Goal: Task Accomplishment & Management: Manage account settings

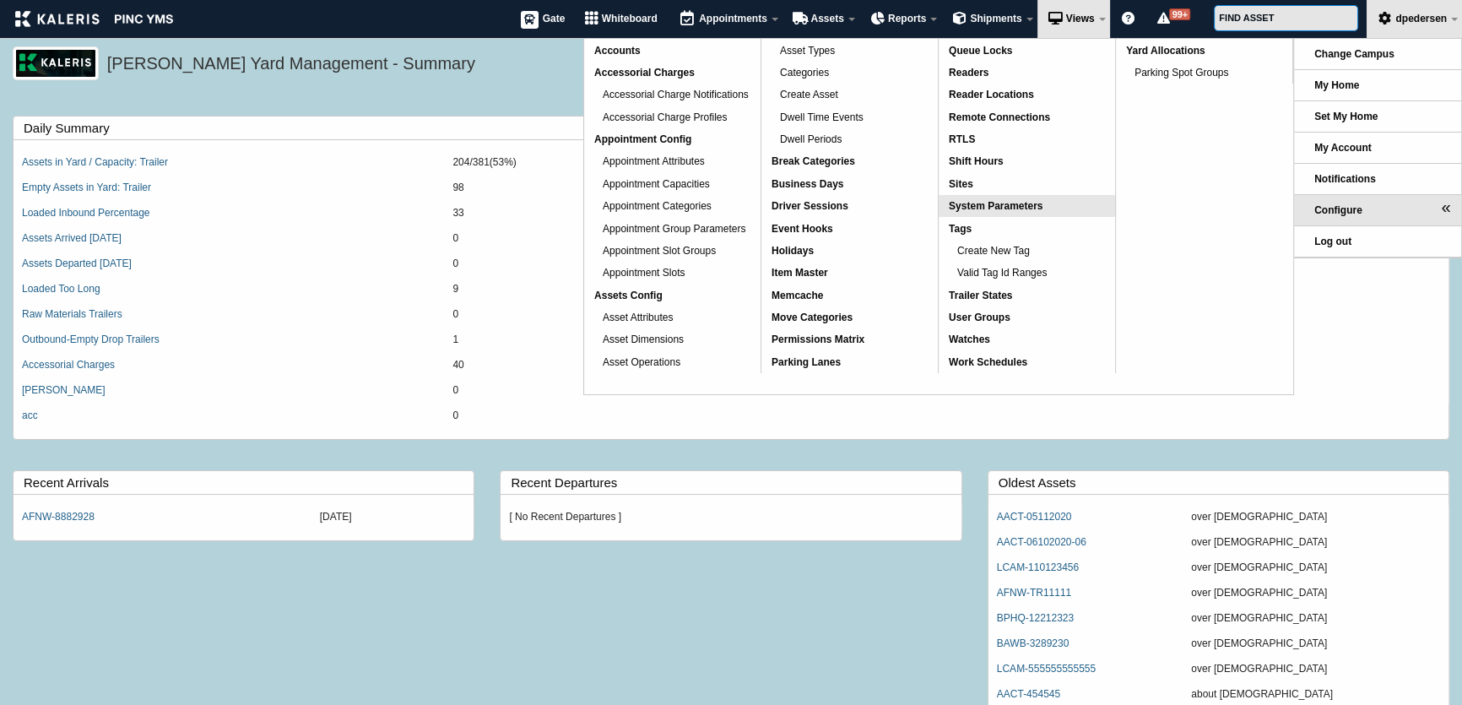
click at [968, 202] on span "System Parameters" at bounding box center [996, 206] width 94 height 12
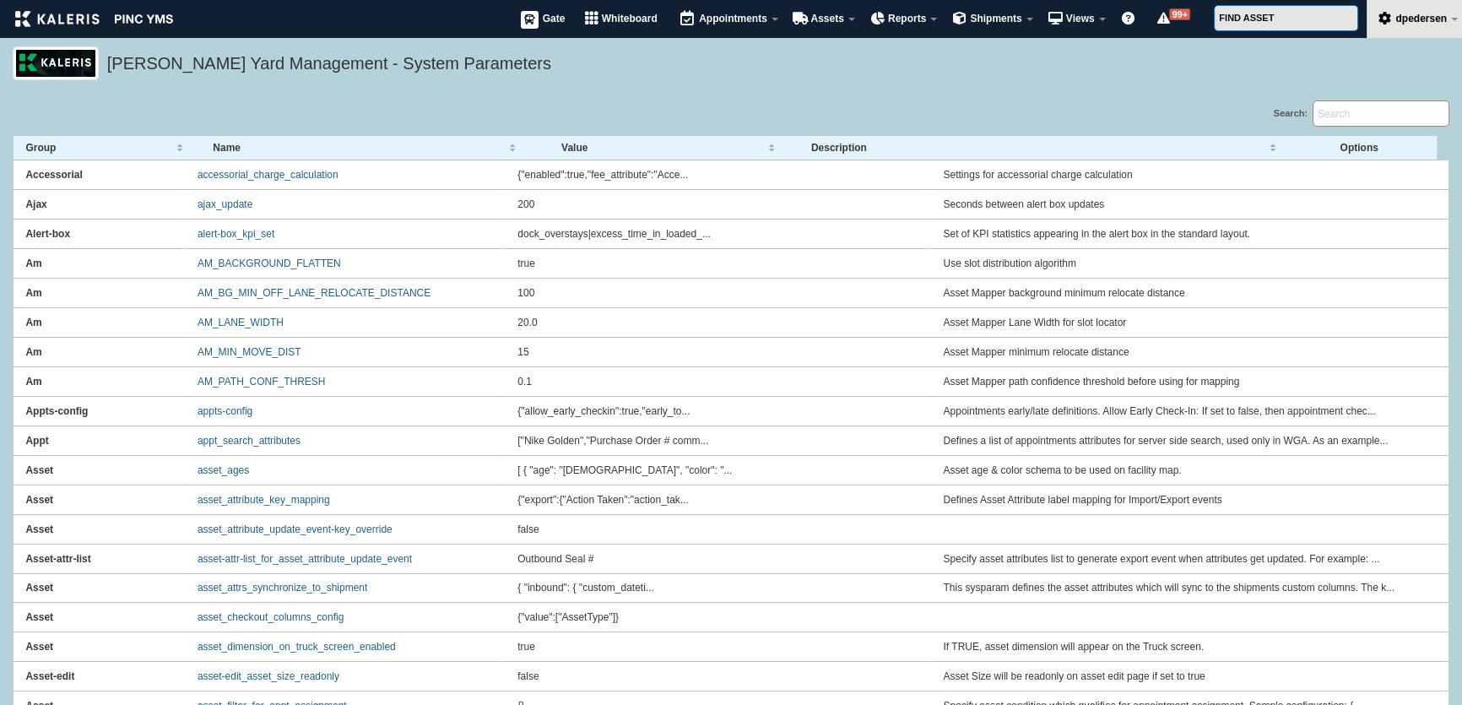
click at [1388, 116] on input "Search:" at bounding box center [1381, 113] width 137 height 26
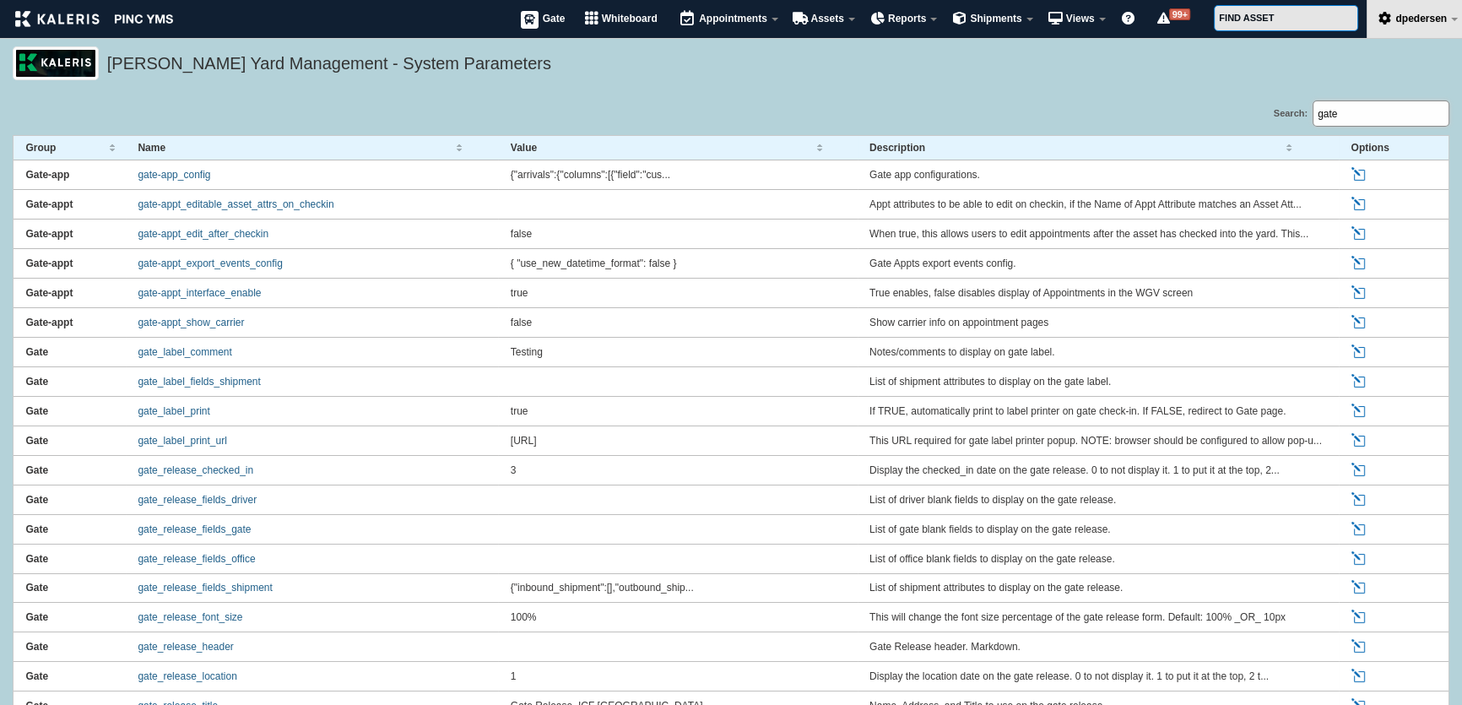
type input "gate"
drag, startPoint x: 488, startPoint y: 61, endPoint x: 109, endPoint y: 82, distance: 379.7
click at [109, 82] on div "[PERSON_NAME] Yard Management - System Parameters" at bounding box center [731, 73] width 1462 height 54
click at [127, 62] on h5 "[PERSON_NAME] Yard Management - System Parameters" at bounding box center [774, 66] width 1334 height 29
drag, startPoint x: 104, startPoint y: 67, endPoint x: 467, endPoint y: 62, distance: 363.1
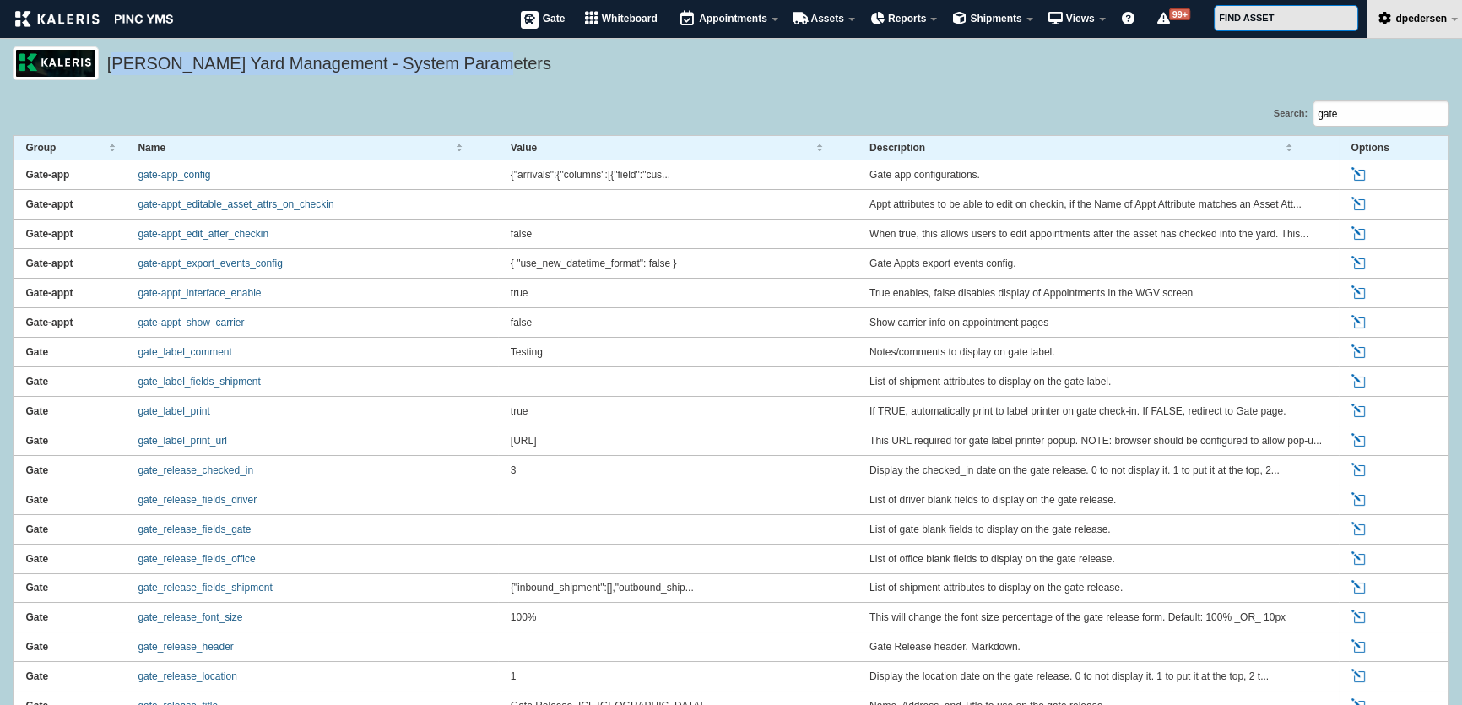
click at [467, 62] on div "[PERSON_NAME] Yard Management - System Parameters" at bounding box center [731, 63] width 1437 height 34
click at [467, 62] on h5 "[PERSON_NAME] Yard Management - System Parameters" at bounding box center [774, 66] width 1334 height 29
click at [472, 63] on h5 "[PERSON_NAME] Yard Management - System Parameters" at bounding box center [774, 66] width 1334 height 29
drag, startPoint x: 472, startPoint y: 63, endPoint x: 127, endPoint y: 59, distance: 345.4
click at [127, 59] on h5 "[PERSON_NAME] Yard Management - System Parameters" at bounding box center [774, 66] width 1334 height 29
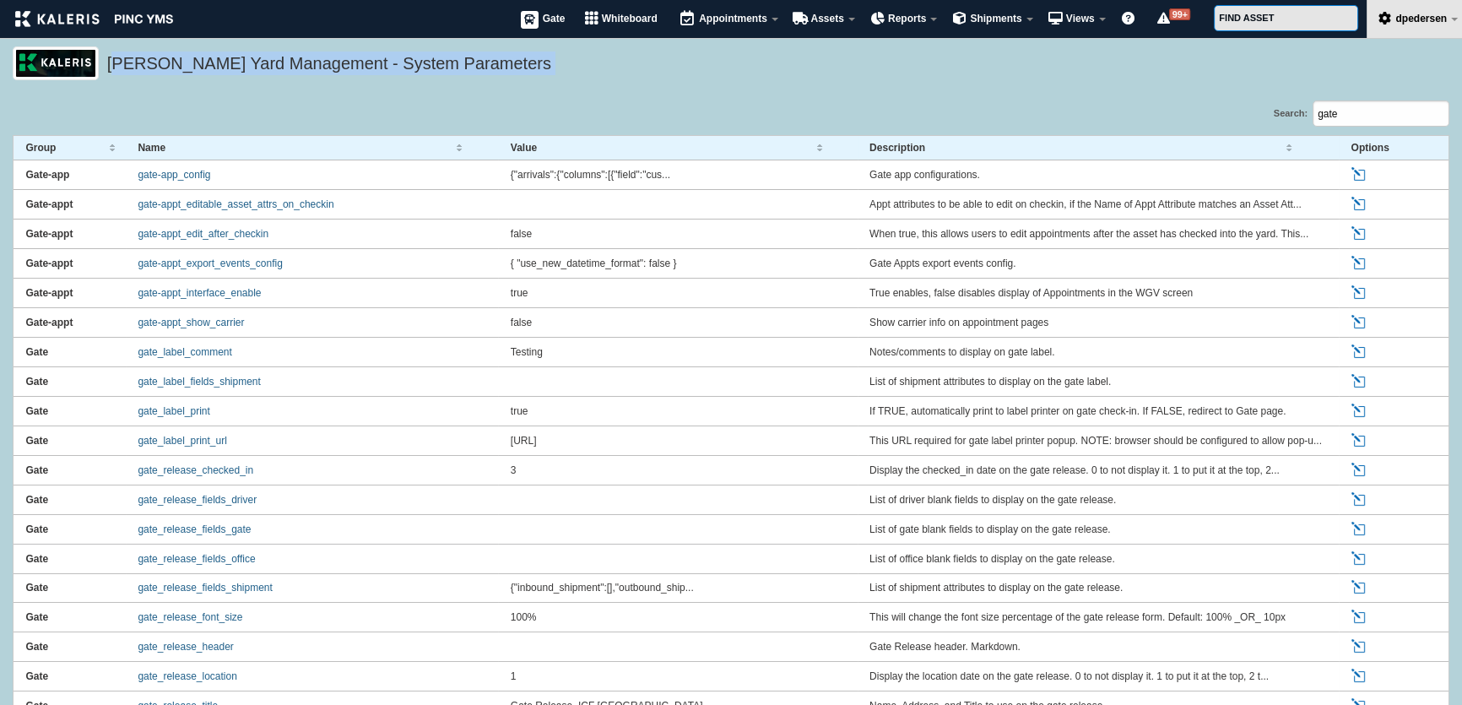
click at [182, 66] on h5 "[PERSON_NAME] Yard Management - System Parameters" at bounding box center [774, 66] width 1334 height 29
click at [484, 70] on h5 "[PERSON_NAME] Yard Management - System Parameters" at bounding box center [774, 66] width 1334 height 29
drag, startPoint x: 493, startPoint y: 69, endPoint x: 103, endPoint y: 63, distance: 390.1
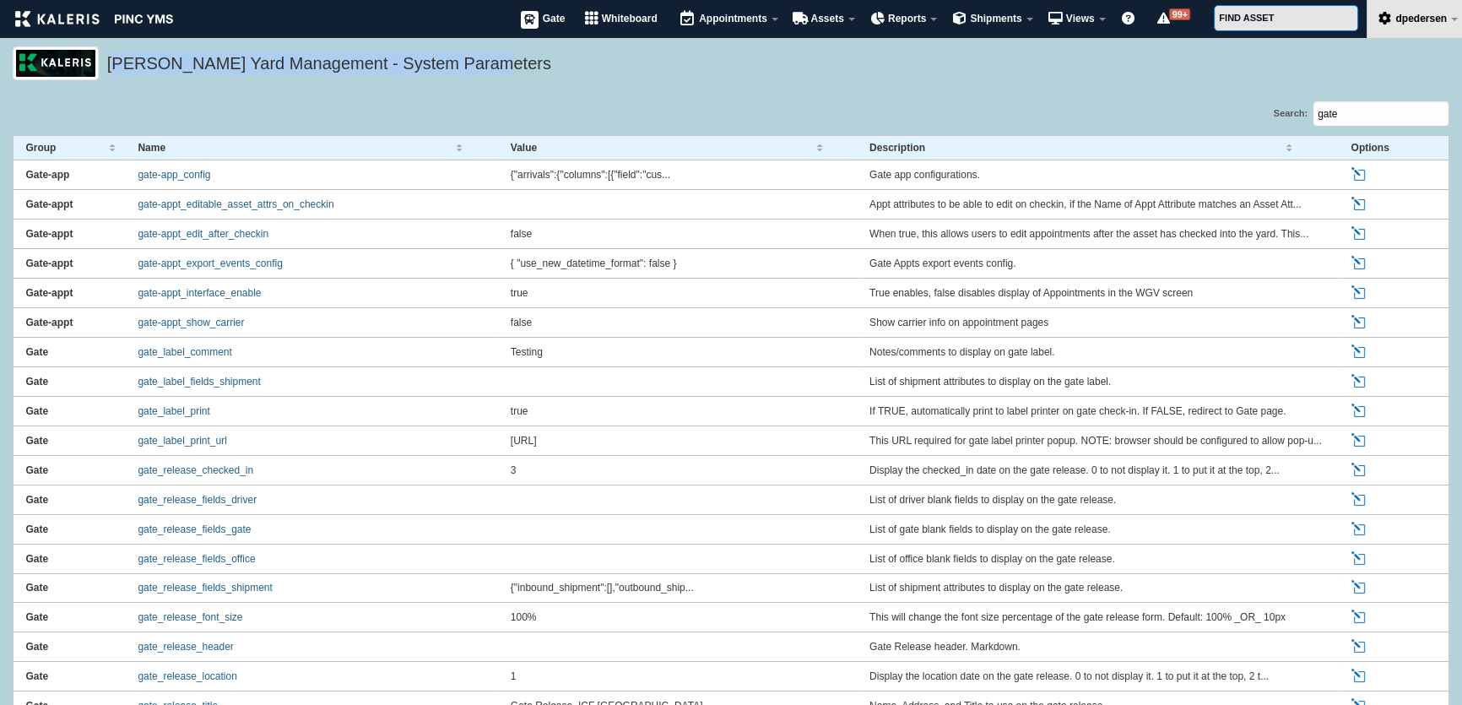
click at [103, 63] on div "[PERSON_NAME] Yard Management - System Parameters" at bounding box center [731, 63] width 1437 height 34
click at [236, 78] on h5 "[PERSON_NAME] Yard Management - System Parameters" at bounding box center [774, 66] width 1334 height 29
drag, startPoint x: 477, startPoint y: 63, endPoint x: 105, endPoint y: 65, distance: 372.4
click at [105, 65] on div "[PERSON_NAME] Yard Management - System Parameters" at bounding box center [731, 63] width 1437 height 34
click at [228, 68] on h5 "[PERSON_NAME] Yard Management - System Parameters" at bounding box center [774, 66] width 1334 height 29
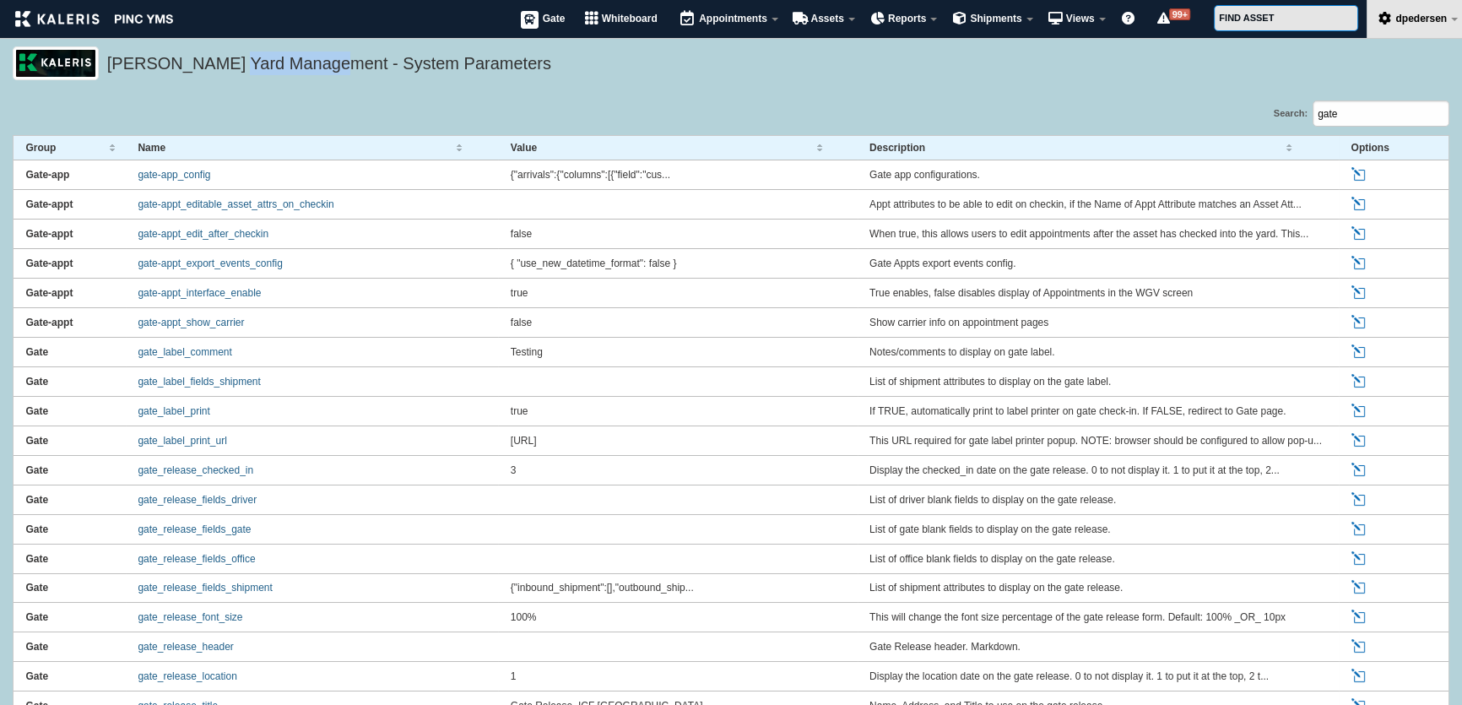
click at [228, 68] on h5 "[PERSON_NAME] Yard Management - System Parameters" at bounding box center [774, 66] width 1334 height 29
click at [228, 92] on div "[PERSON_NAME] Yard Management - System Parameters" at bounding box center [731, 73] width 1462 height 54
drag, startPoint x: 471, startPoint y: 64, endPoint x: 94, endPoint y: 74, distance: 377.6
click at [94, 74] on div "[PERSON_NAME] Yard Management - System Parameters" at bounding box center [731, 63] width 1437 height 34
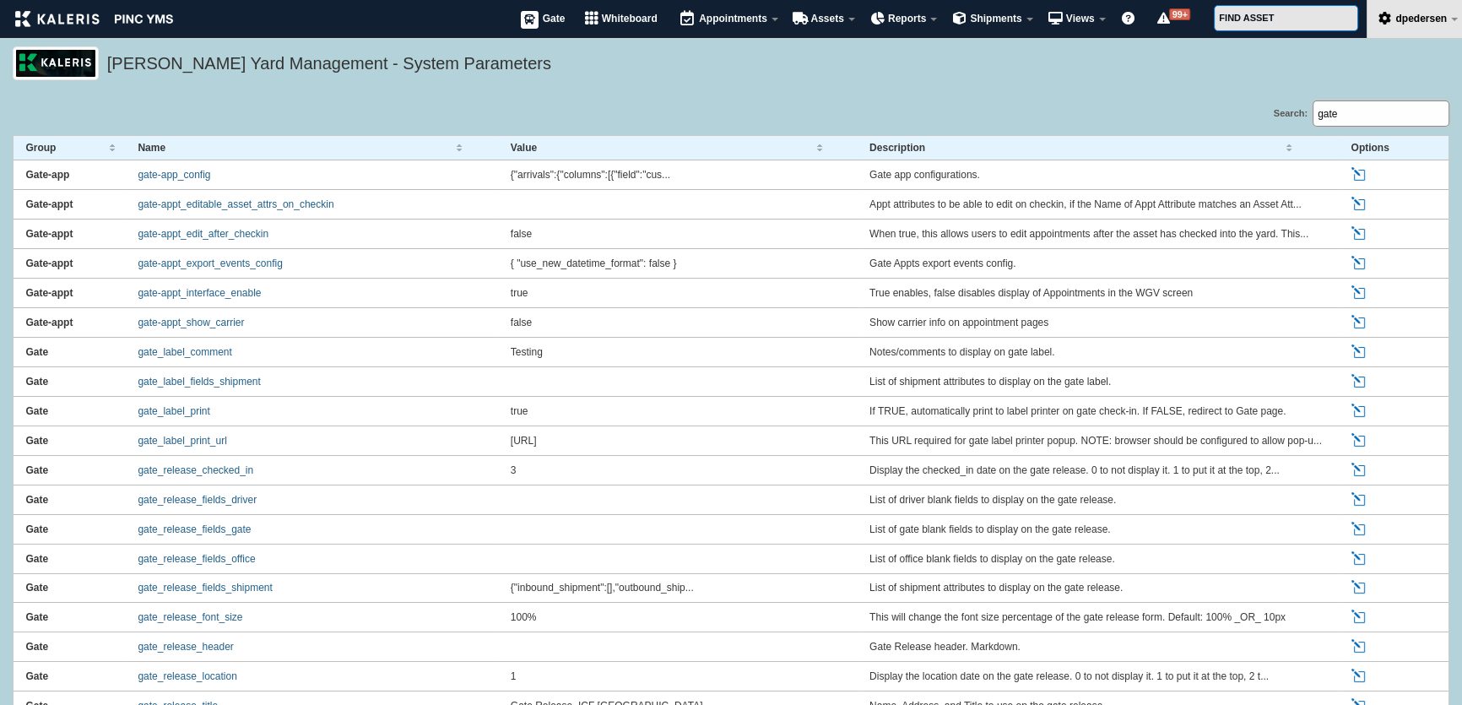
click at [1368, 118] on input "gate" at bounding box center [1381, 113] width 137 height 26
click at [1348, 120] on input "gate" at bounding box center [1381, 113] width 137 height 26
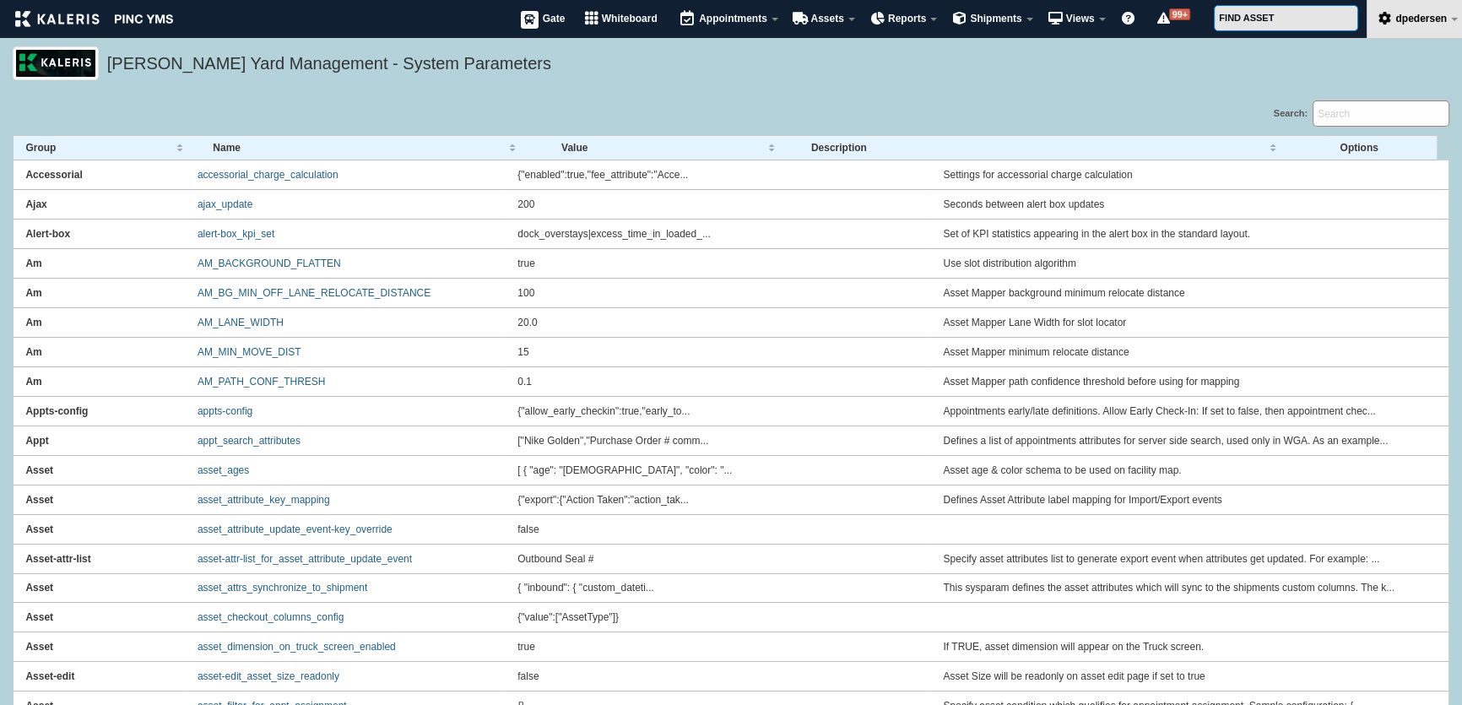
click at [1348, 111] on input "Search:" at bounding box center [1381, 113] width 137 height 26
click at [1221, 106] on div "Search:" at bounding box center [1090, 117] width 719 height 35
click at [1341, 114] on input "Search:" at bounding box center [1381, 113] width 137 height 26
click at [310, 119] on div "Search:" at bounding box center [731, 117] width 1437 height 35
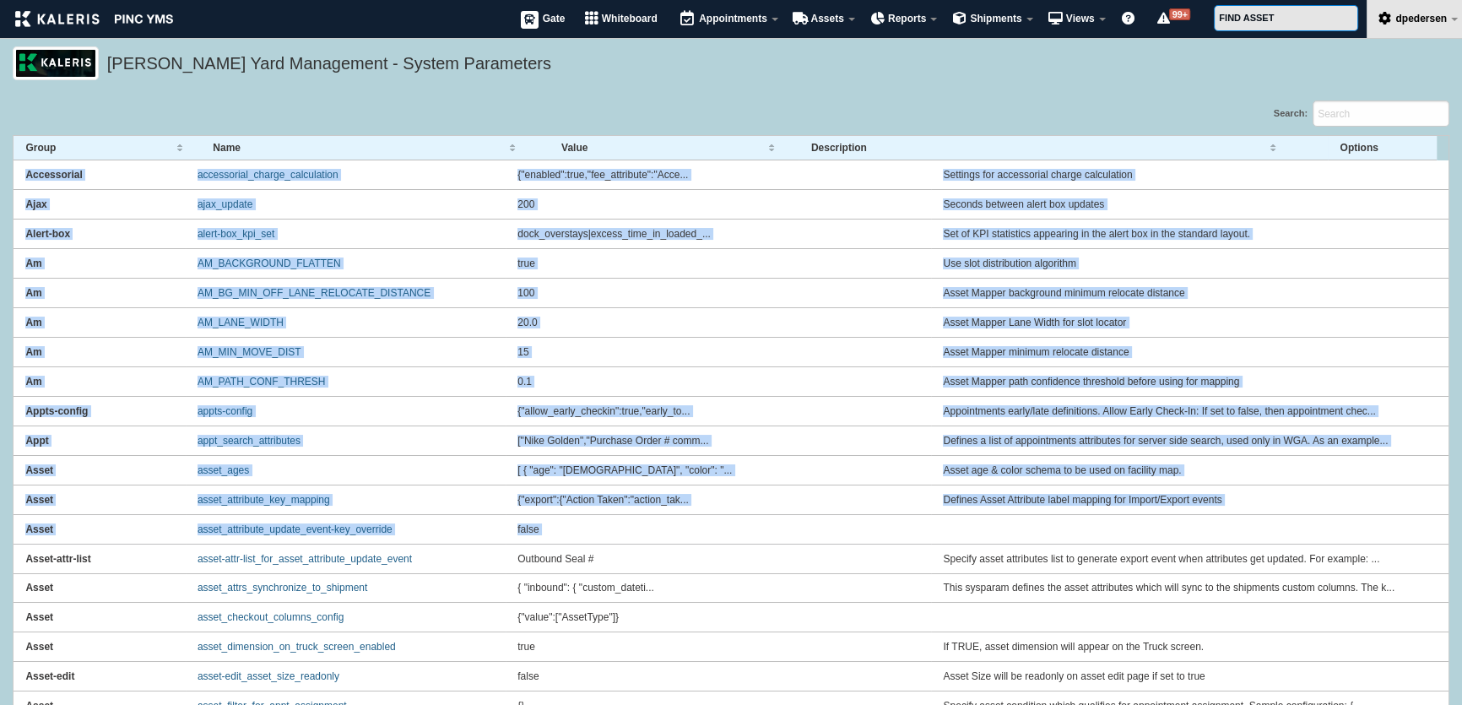
drag, startPoint x: 20, startPoint y: 175, endPoint x: 1351, endPoint y: 528, distance: 1376.7
click at [1050, 534] on td at bounding box center [1324, 530] width 787 height 30
drag, startPoint x: 1220, startPoint y: 534, endPoint x: 4, endPoint y: 152, distance: 1274.6
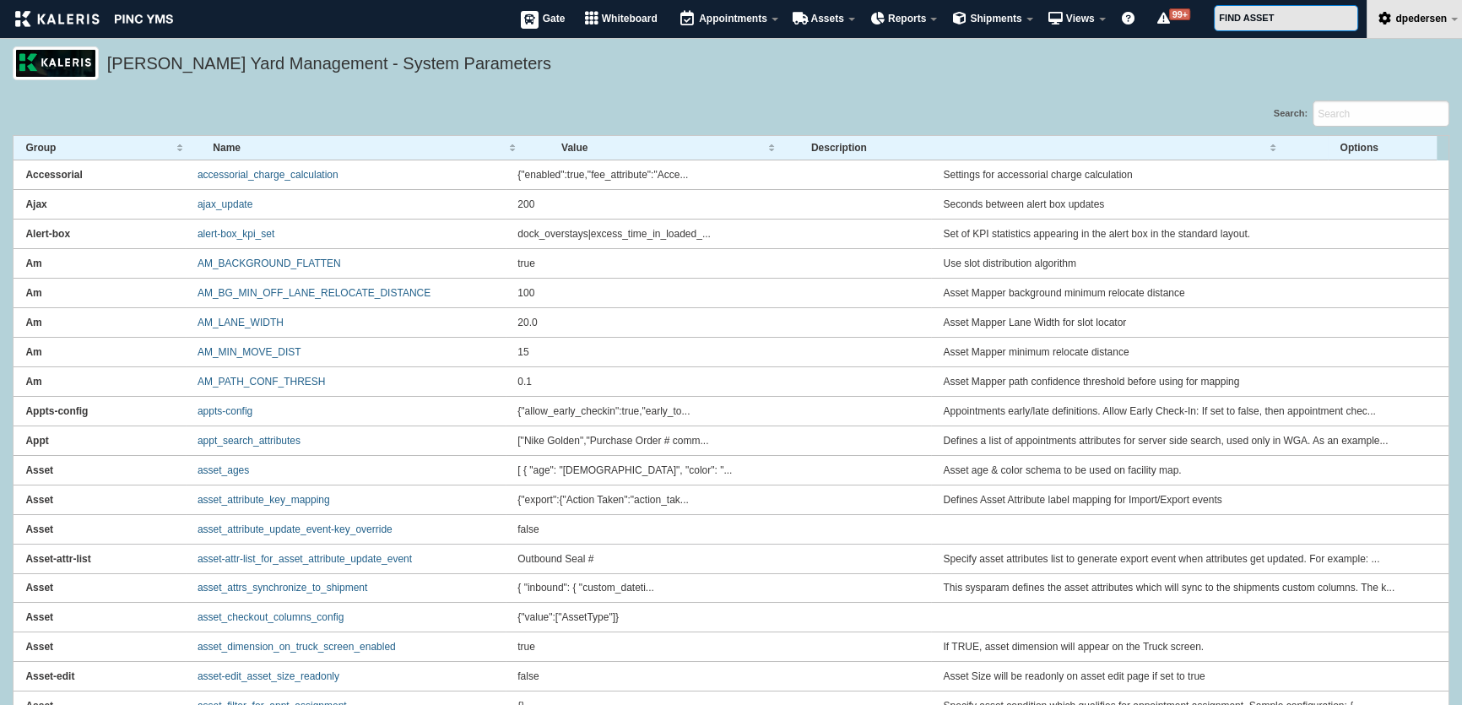
click at [81, 116] on div "Search:" at bounding box center [731, 117] width 1437 height 35
click at [413, 108] on div "Search:" at bounding box center [731, 117] width 1437 height 35
click at [18, 145] on th "Group" at bounding box center [107, 148] width 187 height 24
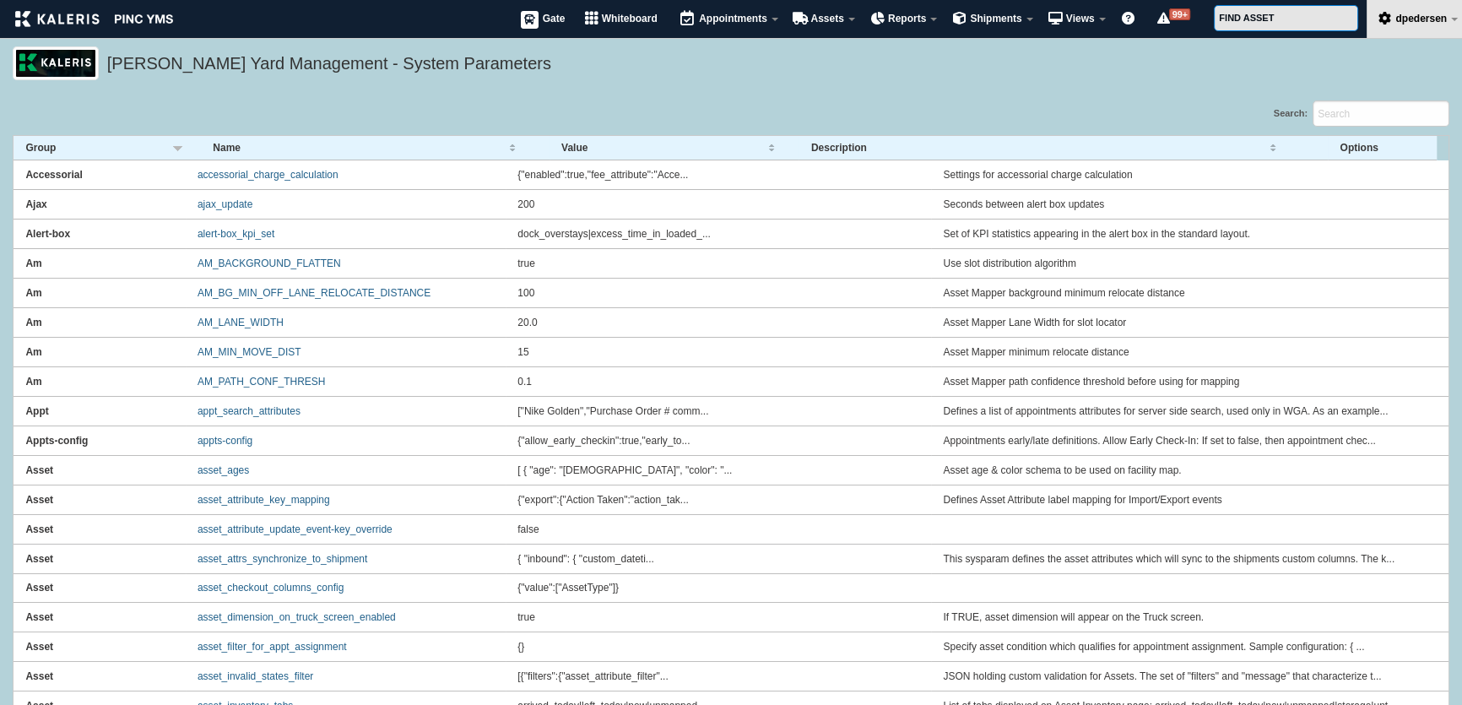
click at [924, 95] on div "[PERSON_NAME] Yard Management - System Parameters" at bounding box center [731, 73] width 1462 height 54
click at [552, 105] on div "Search:" at bounding box center [731, 117] width 1437 height 35
click at [683, 100] on div "Search:" at bounding box center [731, 117] width 1437 height 35
click at [1288, 113] on label "Search:" at bounding box center [1362, 113] width 176 height 26
click at [1313, 113] on input "Search:" at bounding box center [1381, 113] width 137 height 26
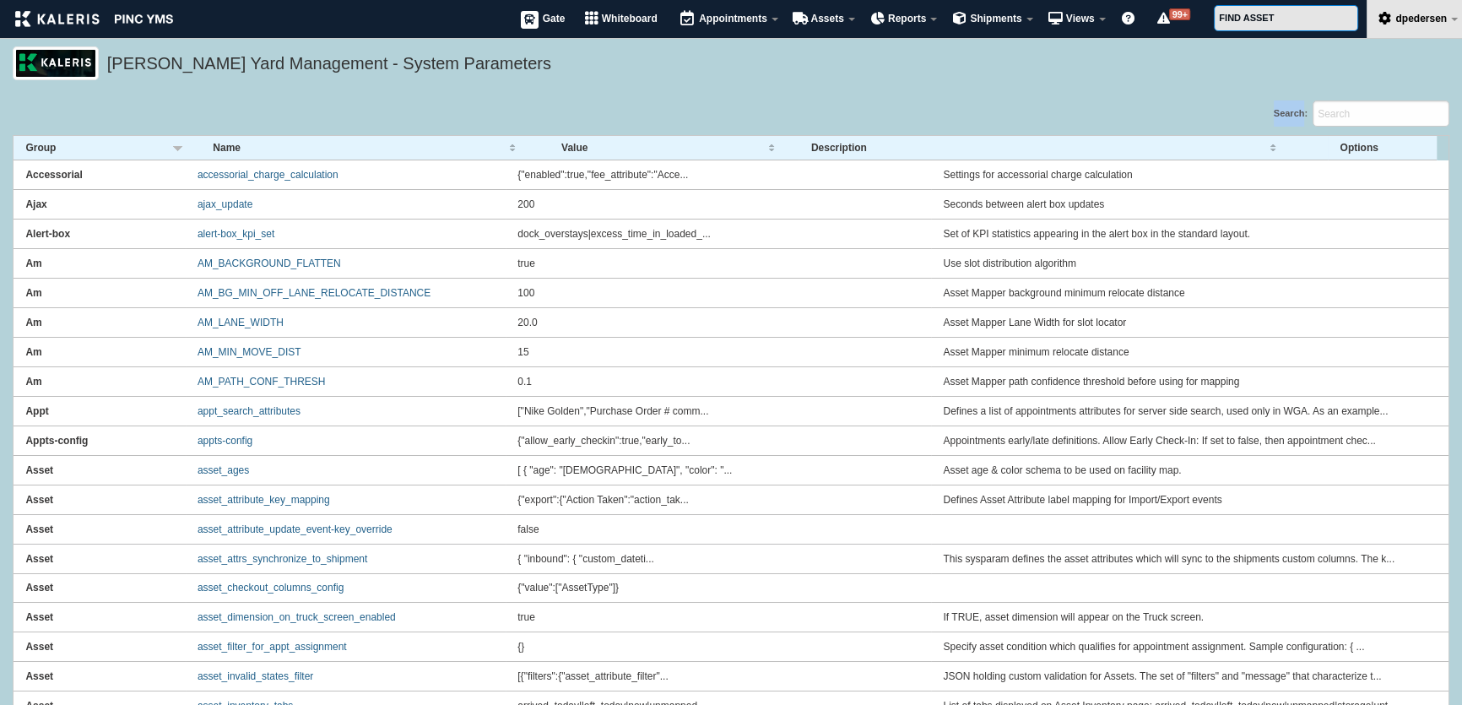
click at [1288, 113] on label "Search:" at bounding box center [1362, 113] width 176 height 26
click at [1313, 113] on input "Search:" at bounding box center [1381, 113] width 137 height 26
click at [1242, 113] on div "Search:" at bounding box center [1090, 117] width 719 height 35
drag, startPoint x: 1259, startPoint y: 113, endPoint x: 1306, endPoint y: 117, distance: 47.5
click at [1306, 117] on div "Search:" at bounding box center [1090, 117] width 719 height 35
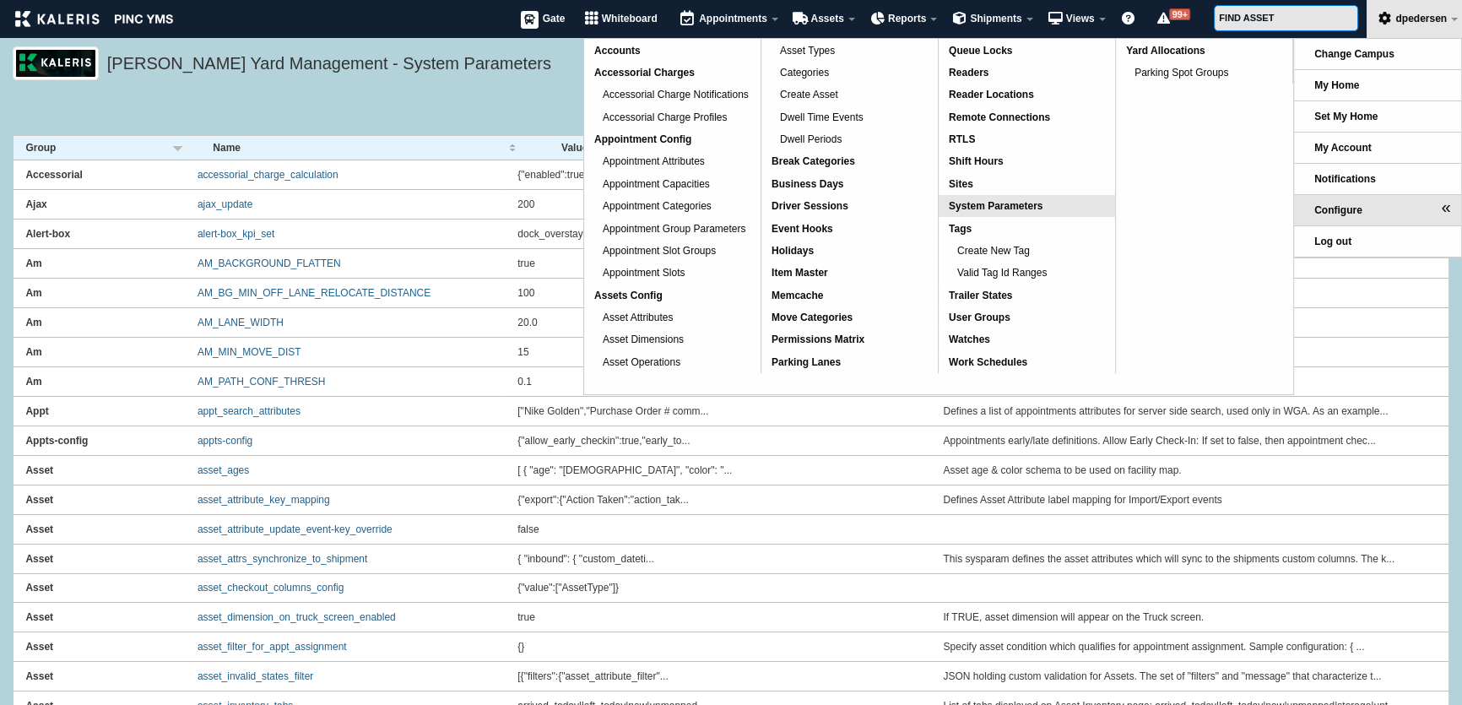
click at [993, 203] on span "System Parameters" at bounding box center [996, 206] width 94 height 12
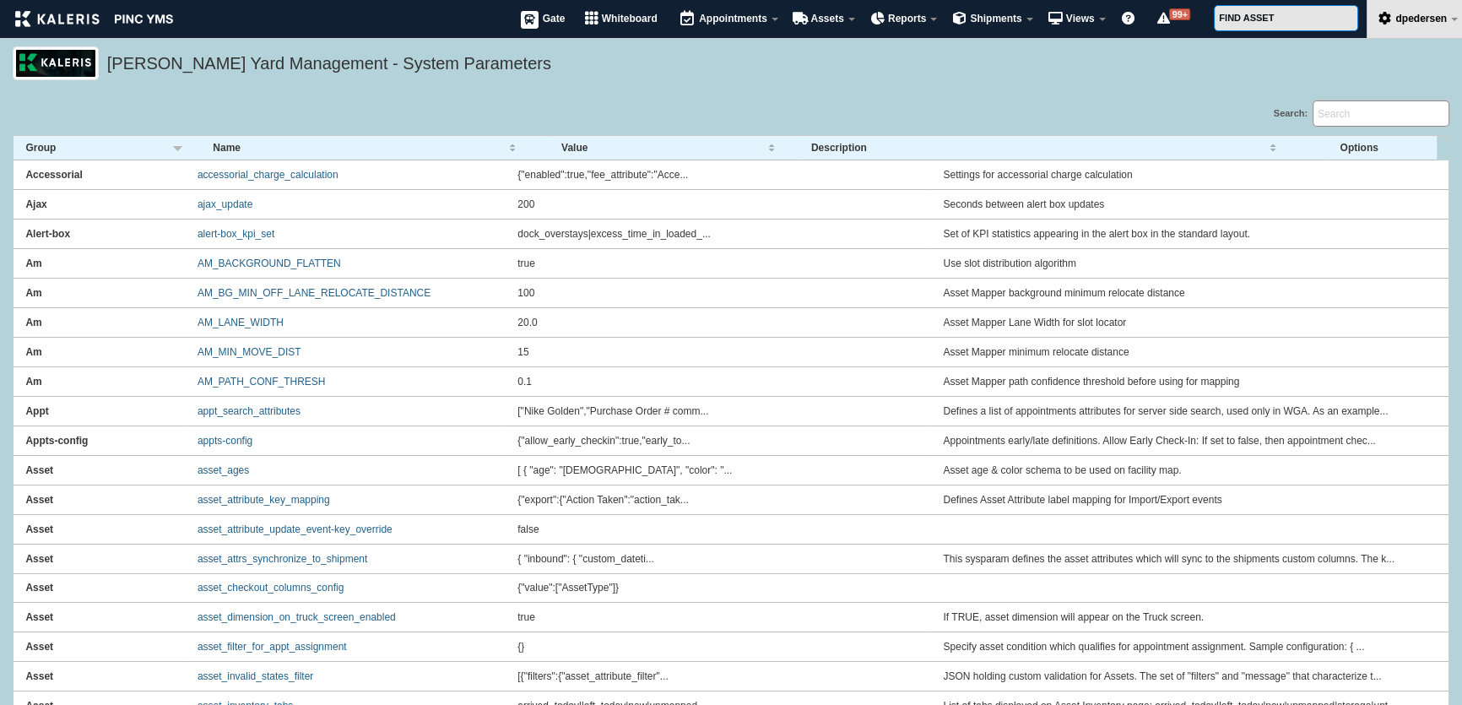
click at [1336, 108] on input "Search:" at bounding box center [1381, 113] width 137 height 26
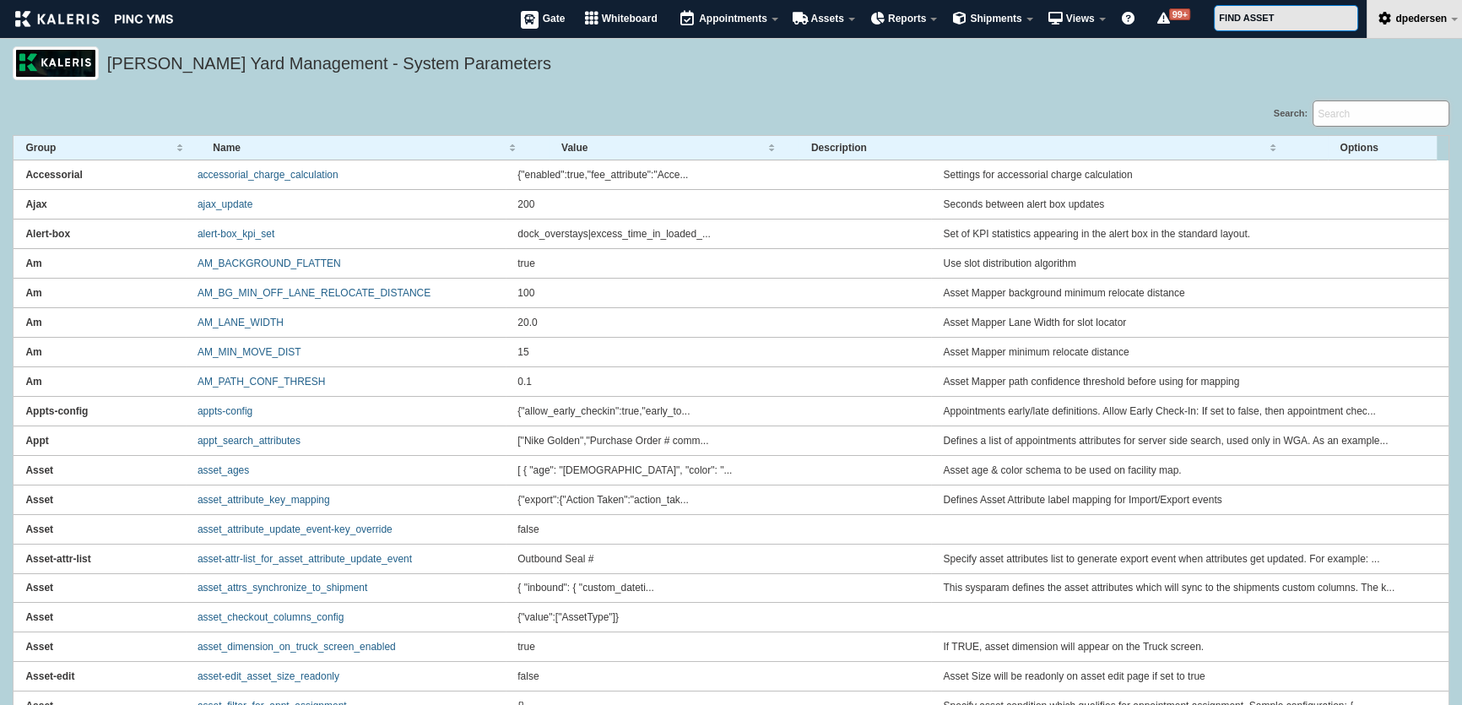
click at [1335, 114] on input "Search:" at bounding box center [1381, 113] width 137 height 26
type input "t"
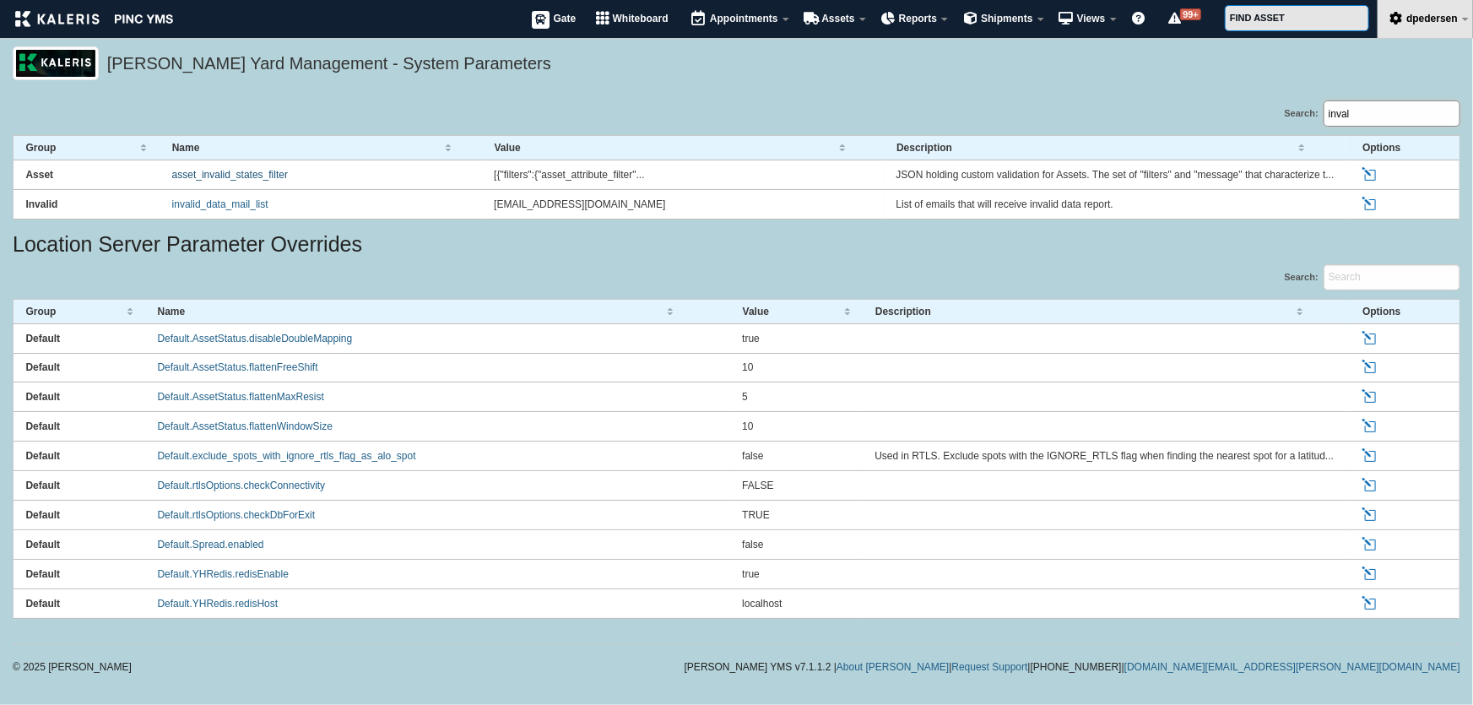
type input "inval"
click at [210, 173] on link "asset_invalid_states_filter" at bounding box center [230, 175] width 116 height 12
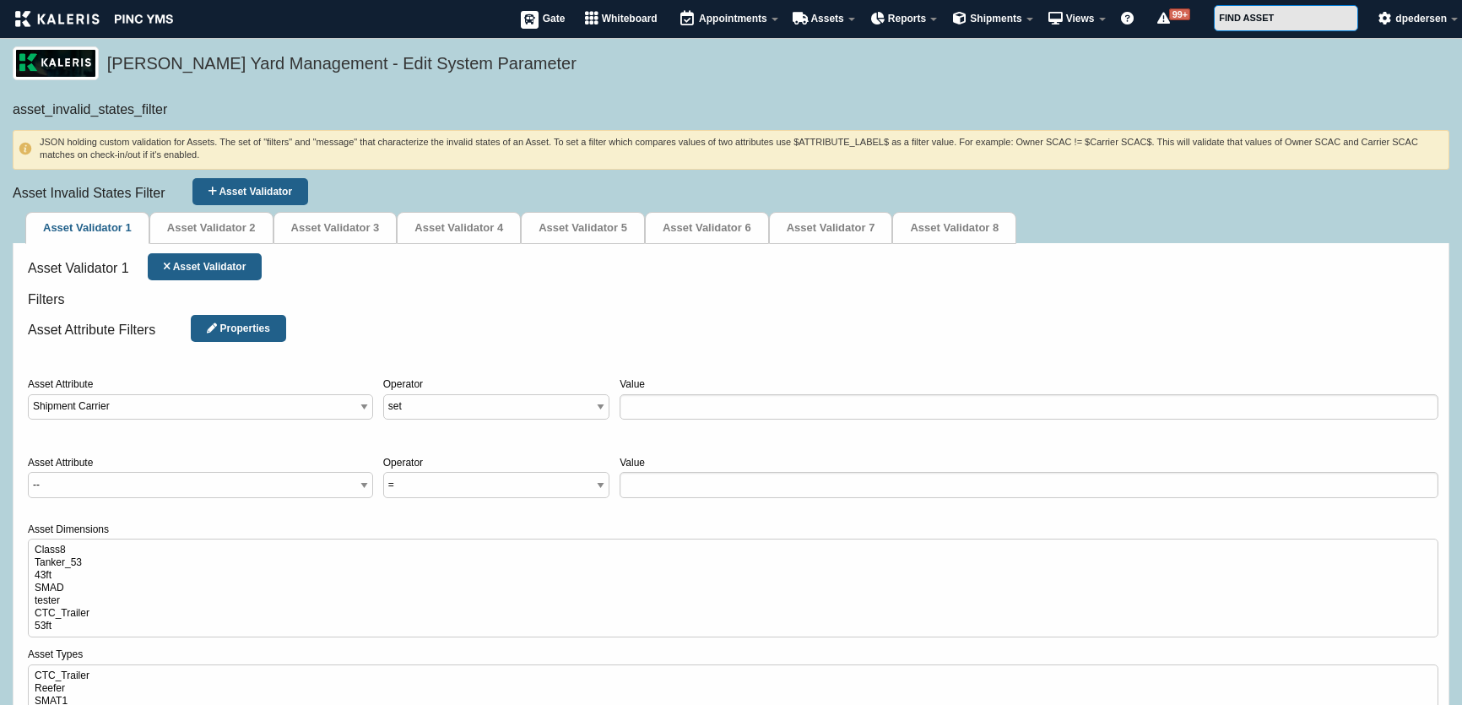
select select"] "105"
select select"] "set"
select select"]
select select"] "1"
select select"]
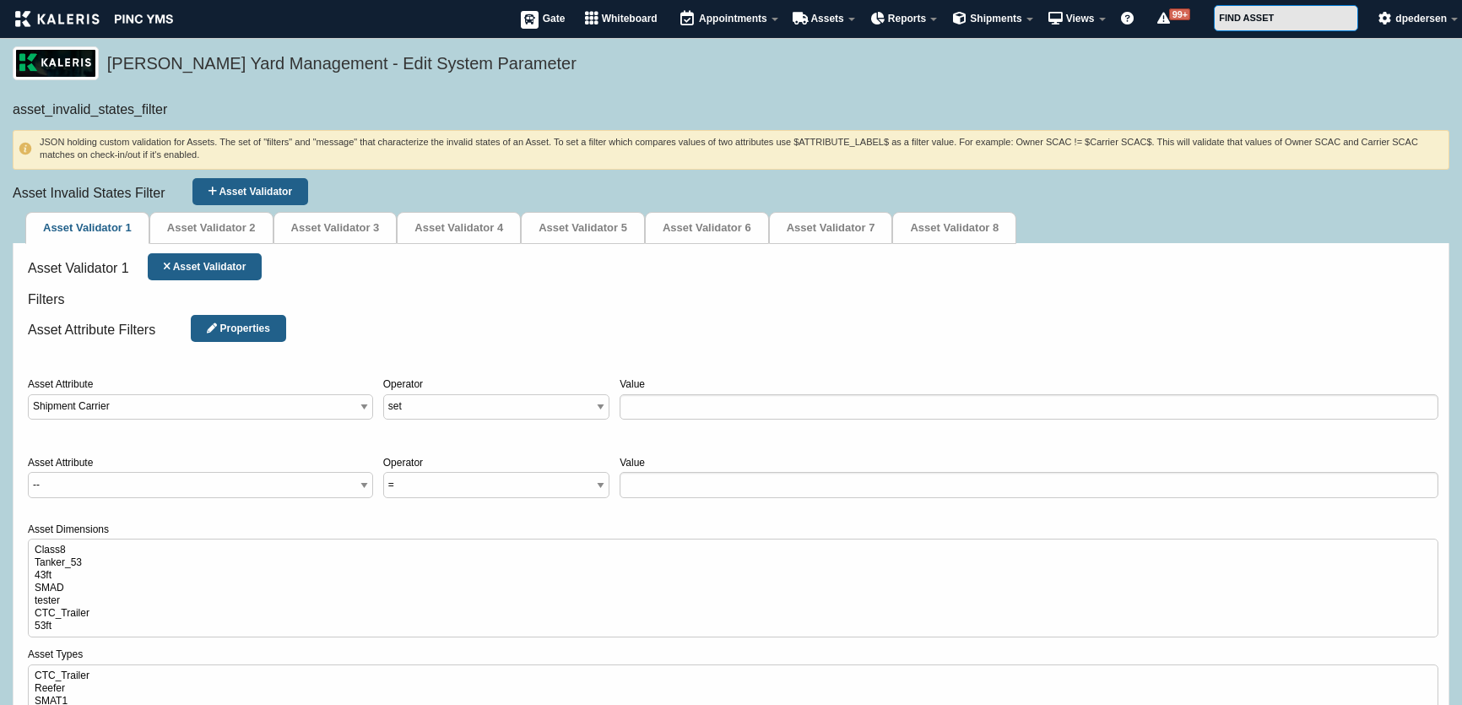
select select"]
drag, startPoint x: 315, startPoint y: 396, endPoint x: 315, endPoint y: 406, distance: 10.1
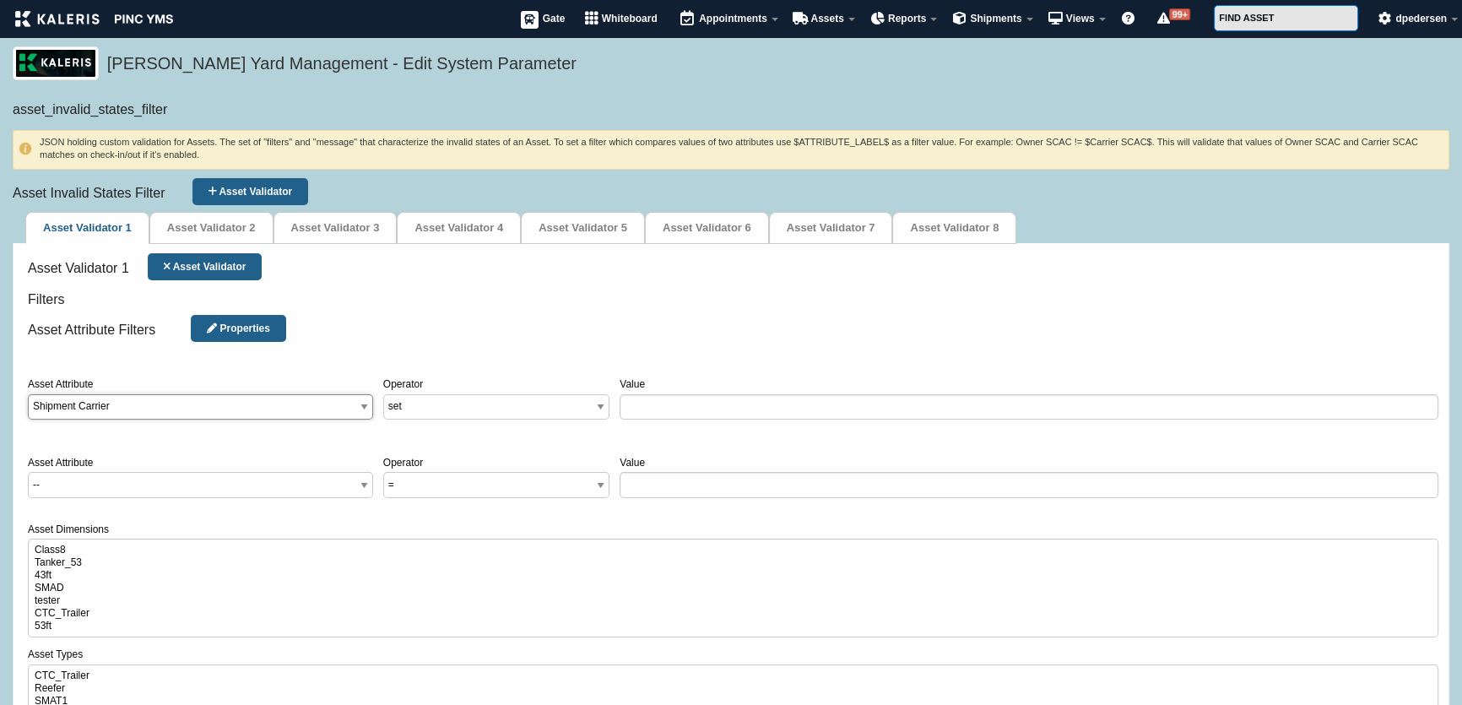
click at [315, 402] on select"] "-- abv Accessorial Charges Accessorial Comment Accessorial Reason Code Action T…" at bounding box center [200, 407] width 345 height 26
click at [314, 448] on div "JSON Save Cancel Properties add Asset Attribute -- abv Accessorial Charges Acce…" at bounding box center [733, 469] width 1421 height 79
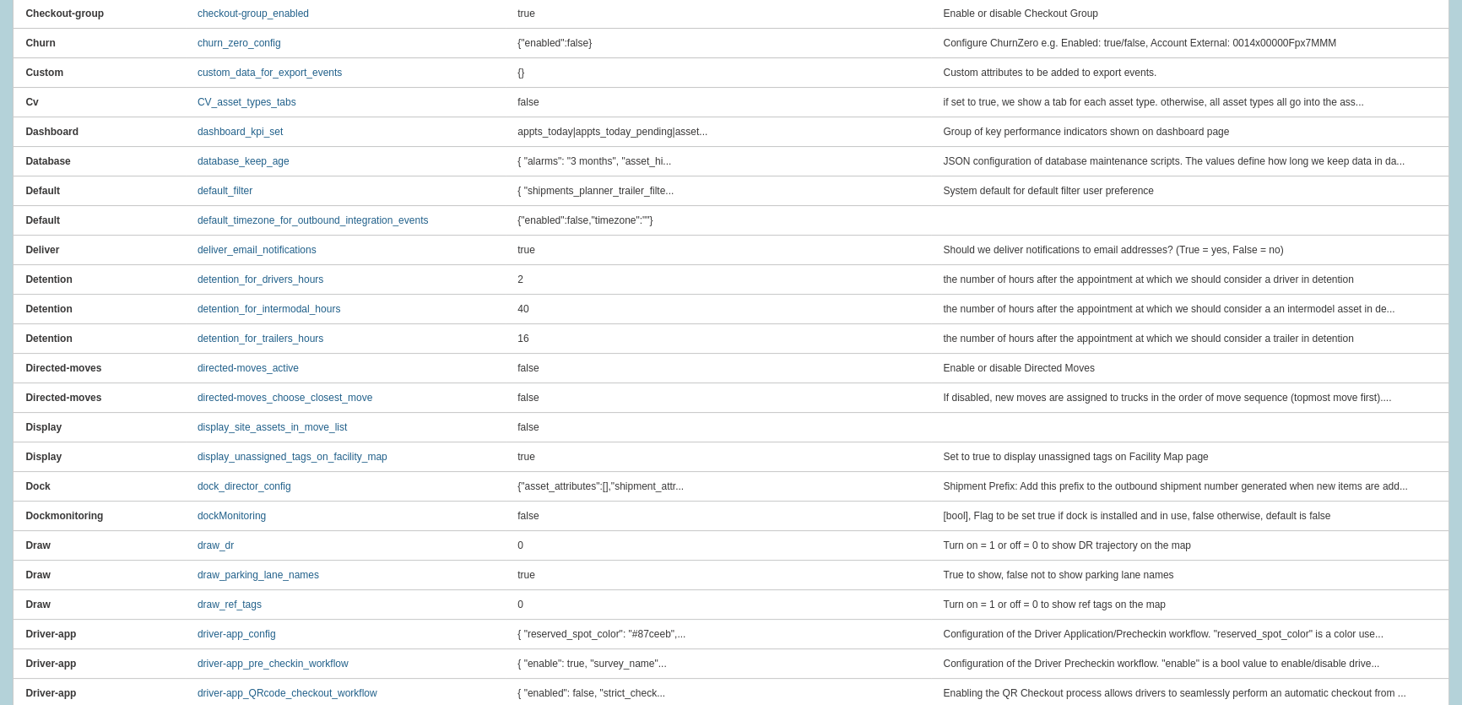
scroll to position [1535, 0]
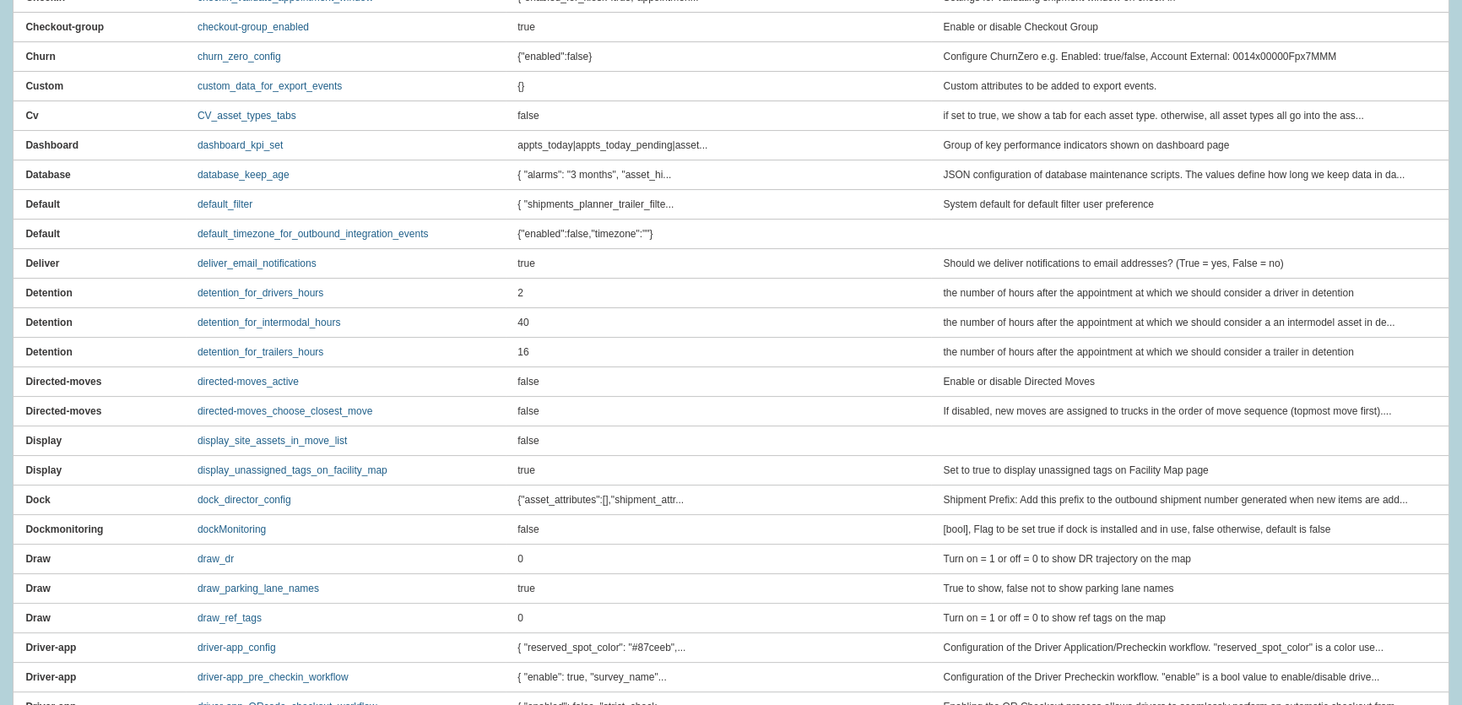
drag, startPoint x: 675, startPoint y: 434, endPoint x: 19, endPoint y: 316, distance: 667.5
click at [22, 321] on td "Detention" at bounding box center [100, 323] width 172 height 30
drag, startPoint x: 756, startPoint y: 442, endPoint x: 15, endPoint y: 322, distance: 750.3
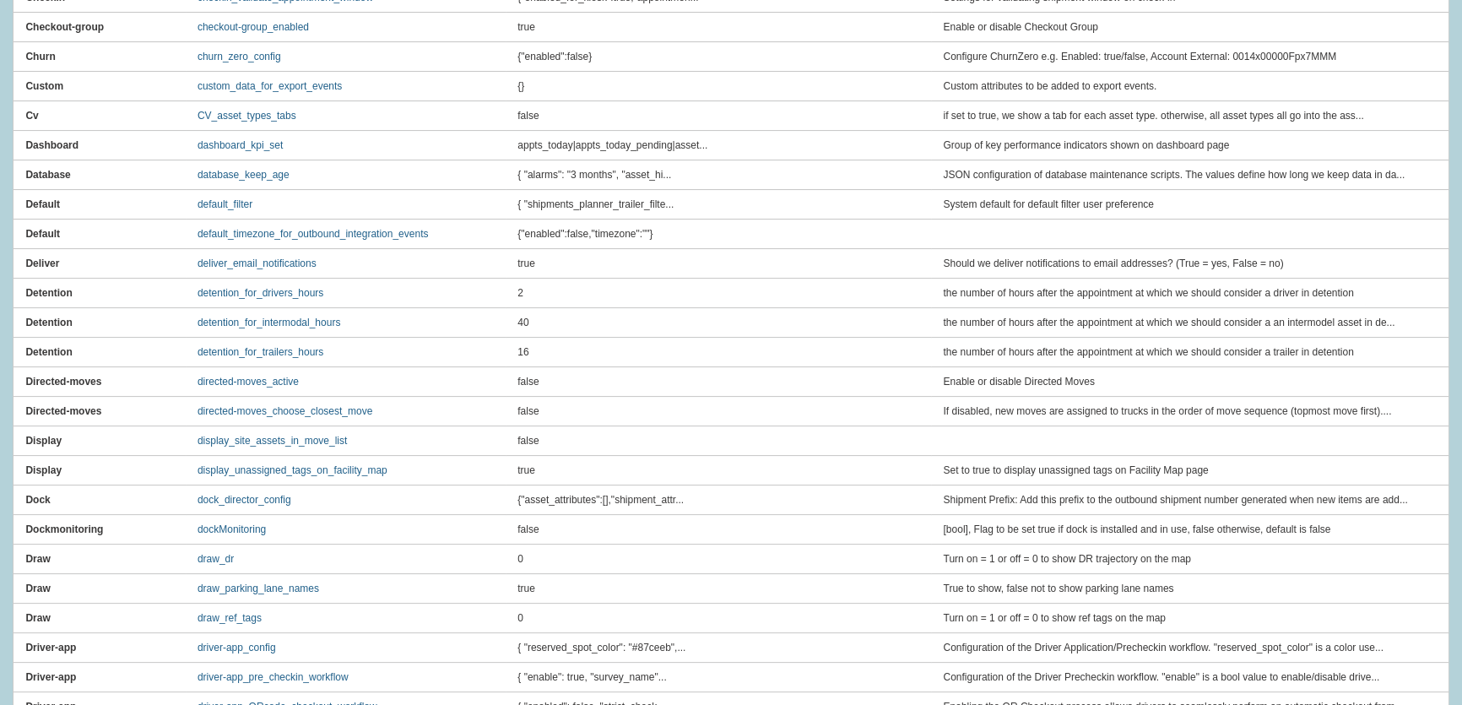
click at [14, 320] on td "Detention" at bounding box center [100, 323] width 172 height 30
drag, startPoint x: 19, startPoint y: 315, endPoint x: 1123, endPoint y: 476, distance: 1116.1
click at [1130, 469] on td "Set to true to display unassigned tags on Facility Map page" at bounding box center [1324, 471] width 787 height 30
drag, startPoint x: 1123, startPoint y: 465, endPoint x: 19, endPoint y: 344, distance: 1110.2
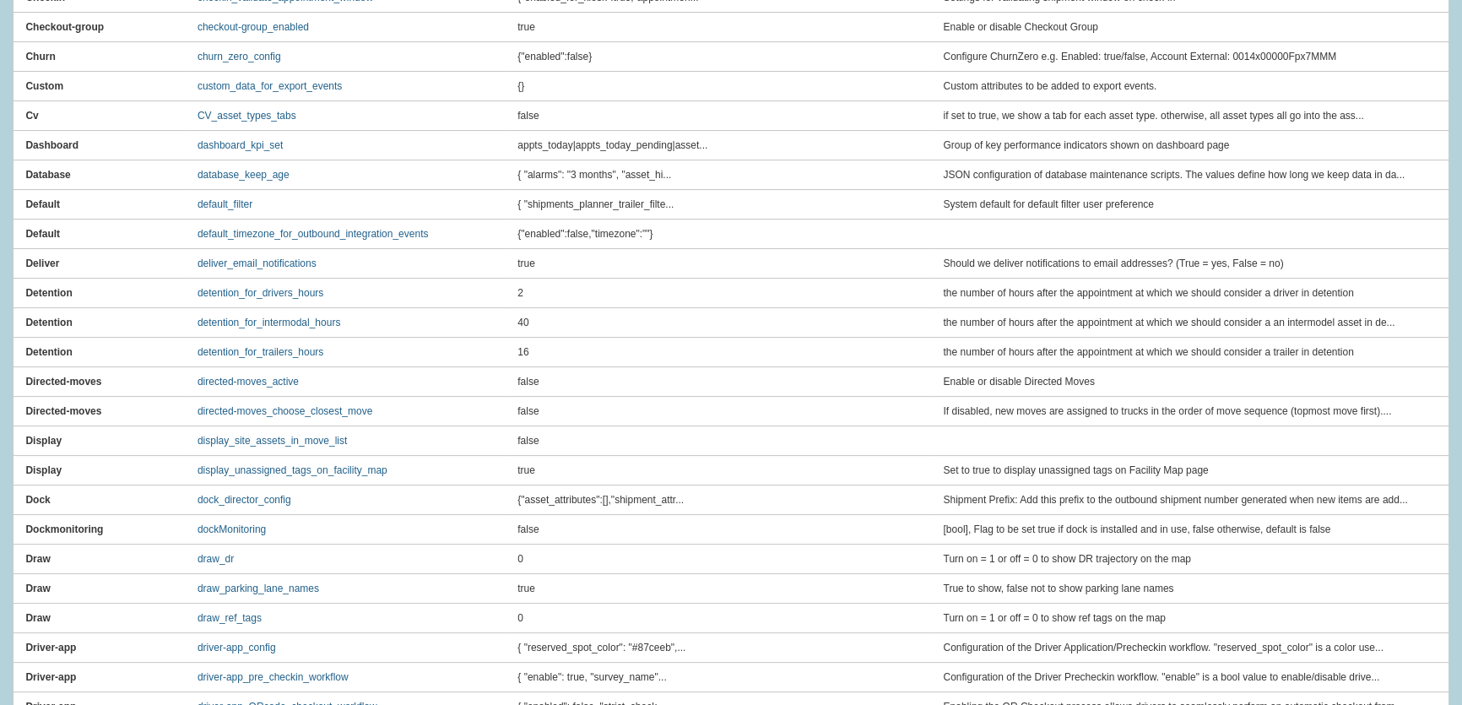
click at [638, 461] on td "true" at bounding box center [719, 471] width 426 height 30
drag, startPoint x: 1096, startPoint y: 465, endPoint x: 24, endPoint y: 320, distance: 1082.1
click at [19, 319] on td "Detention" at bounding box center [100, 323] width 172 height 30
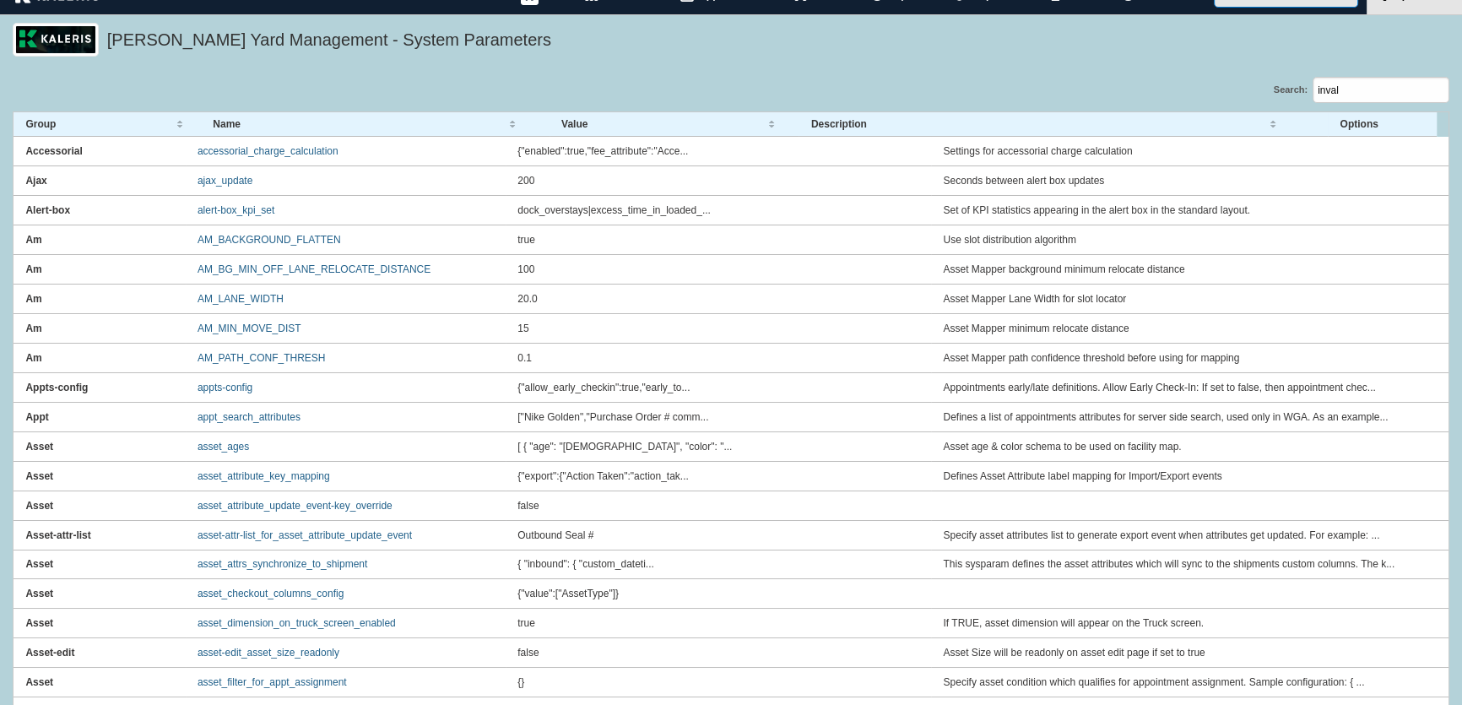
scroll to position [0, 0]
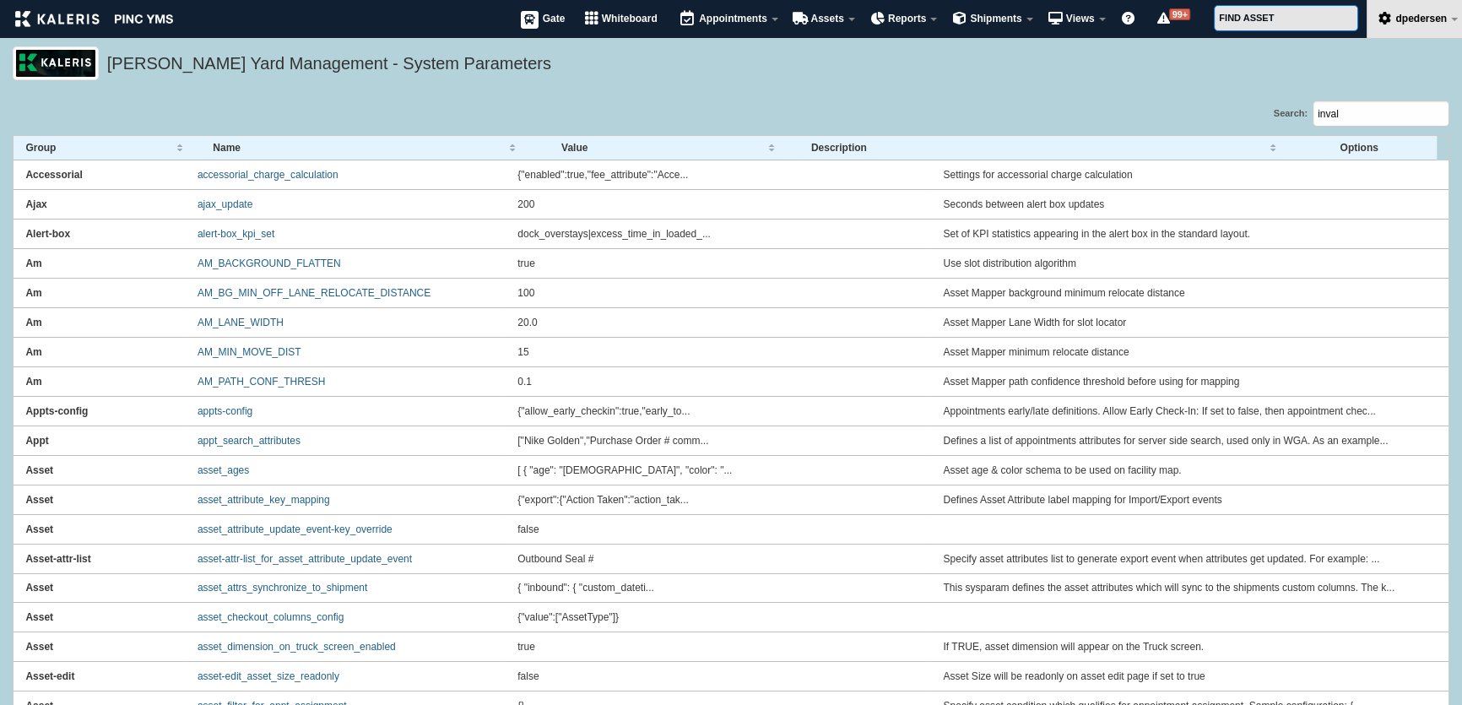
click at [650, 84] on div "[PERSON_NAME] Yard Management - System Parameters" at bounding box center [731, 73] width 1462 height 54
drag, startPoint x: 611, startPoint y: 81, endPoint x: 108, endPoint y: 74, distance: 503.3
click at [108, 74] on div "[PERSON_NAME] Yard Management - System Parameters" at bounding box center [731, 73] width 1462 height 54
click at [123, 71] on h5 "[PERSON_NAME] Yard Management - System Parameters" at bounding box center [774, 66] width 1334 height 29
drag, startPoint x: 102, startPoint y: 64, endPoint x: 502, endPoint y: 68, distance: 399.4
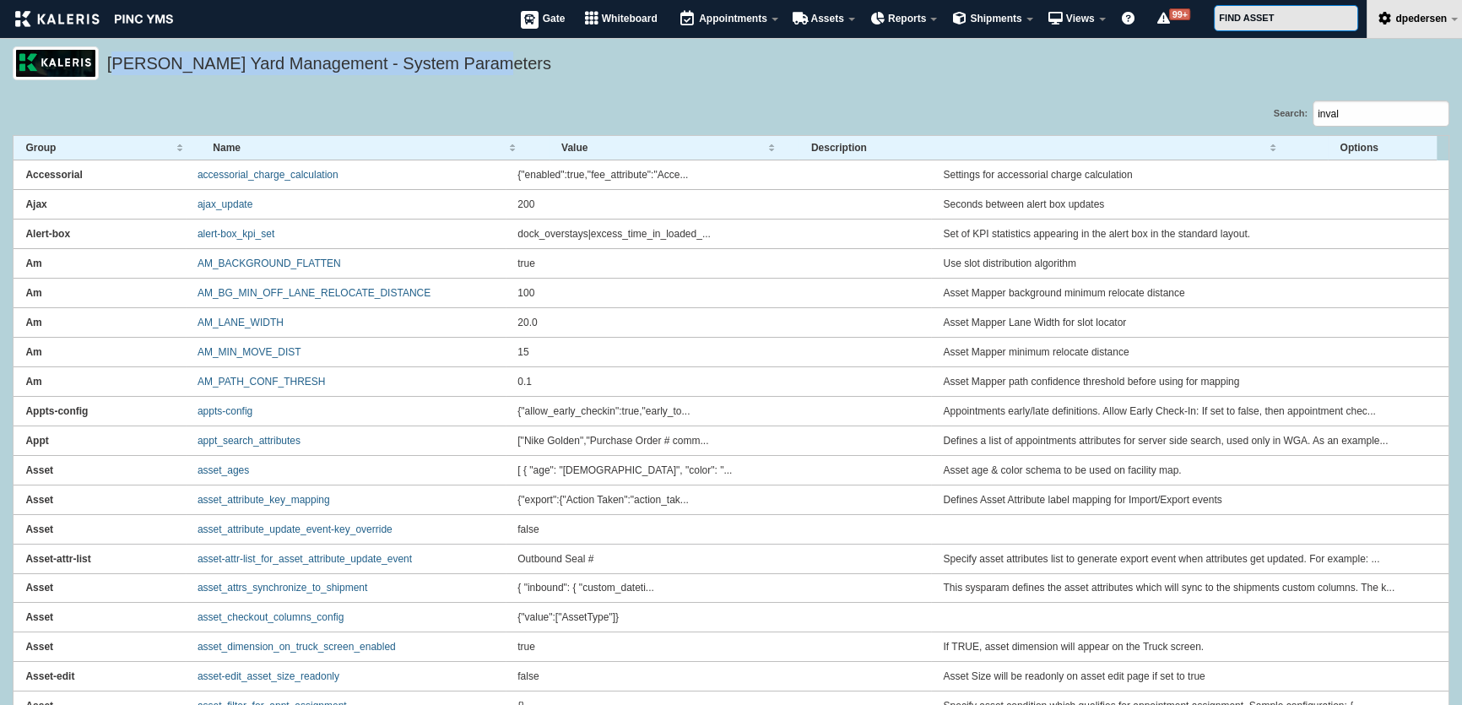
click at [502, 68] on div "[PERSON_NAME] Yard Management - System Parameters" at bounding box center [731, 63] width 1437 height 34
click at [502, 68] on h5 "[PERSON_NAME] Yard Management - System Parameters" at bounding box center [774, 66] width 1334 height 29
drag, startPoint x: 499, startPoint y: 65, endPoint x: 106, endPoint y: 68, distance: 393.5
click at [106, 68] on div "[PERSON_NAME] Yard Management - System Parameters" at bounding box center [731, 63] width 1437 height 34
click at [112, 68] on h5 "[PERSON_NAME] Yard Management - System Parameters" at bounding box center [774, 66] width 1334 height 29
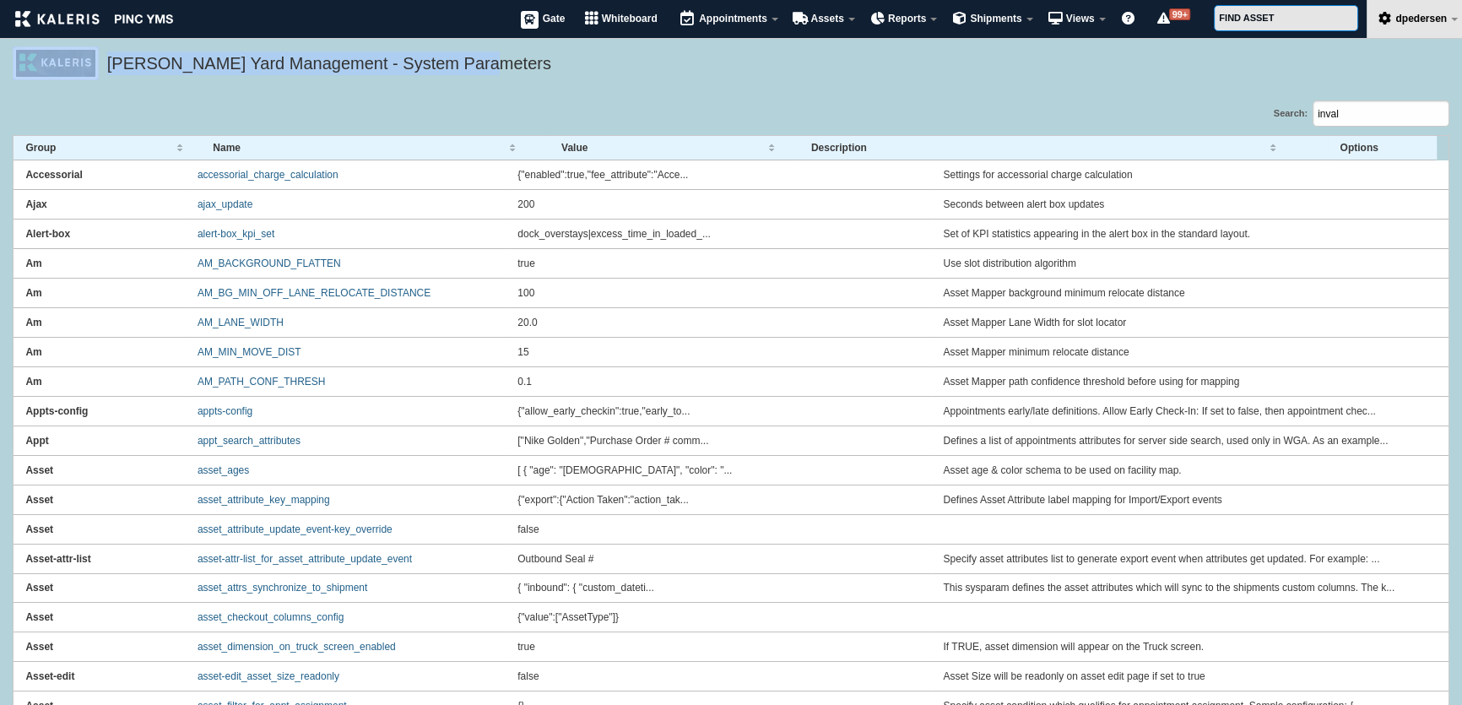
drag, startPoint x: 100, startPoint y: 64, endPoint x: 482, endPoint y: 68, distance: 381.7
click at [473, 68] on div "[PERSON_NAME] Yard Management - System Parameters" at bounding box center [731, 63] width 1437 height 34
click at [482, 68] on h5 "[PERSON_NAME] Yard Management - System Parameters" at bounding box center [774, 66] width 1334 height 29
drag, startPoint x: 480, startPoint y: 68, endPoint x: 107, endPoint y: 82, distance: 373.5
click at [107, 82] on div "[PERSON_NAME] Yard Management - System Parameters" at bounding box center [731, 73] width 1462 height 54
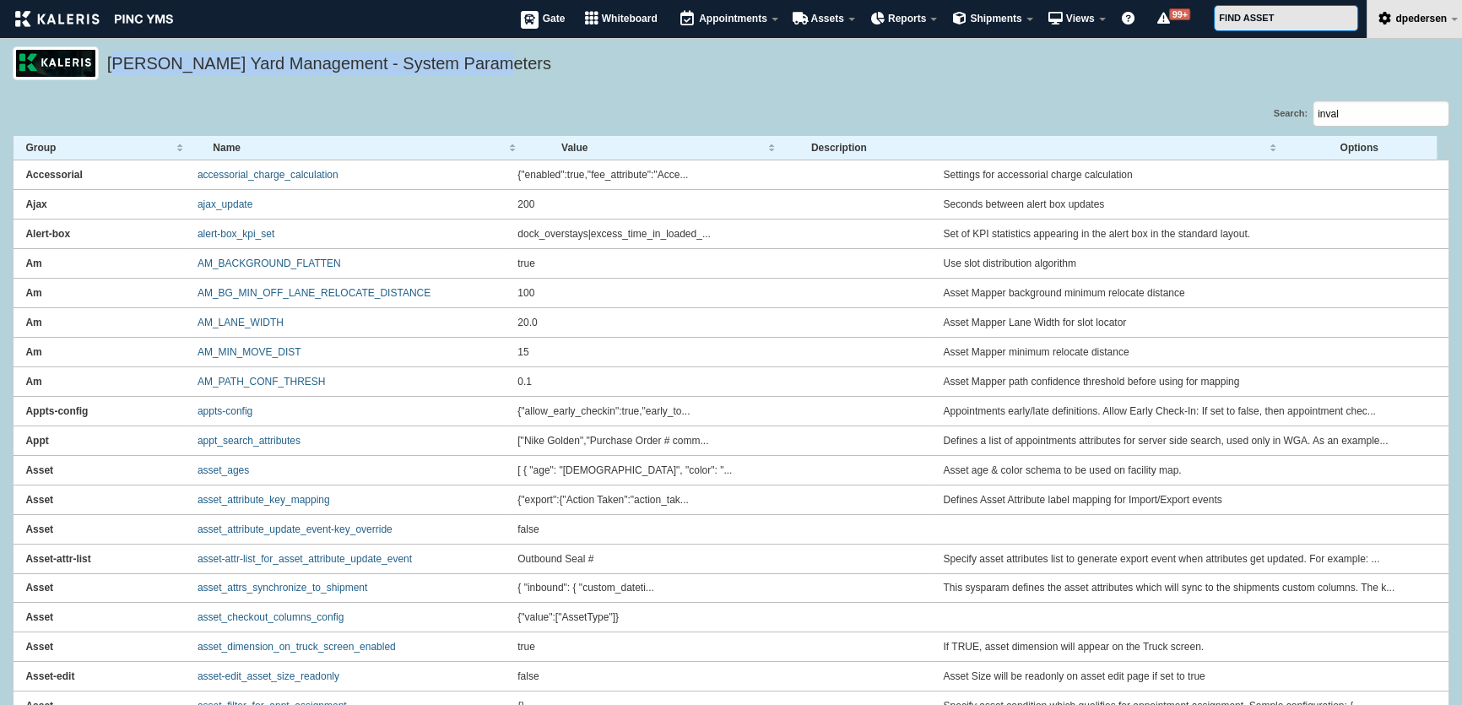
click at [139, 73] on h5 "[PERSON_NAME] Yard Management - System Parameters" at bounding box center [774, 66] width 1334 height 29
click at [413, 66] on h5 "[PERSON_NAME] Yard Management - System Parameters" at bounding box center [774, 66] width 1334 height 29
drag, startPoint x: 479, startPoint y: 66, endPoint x: 111, endPoint y: 67, distance: 367.3
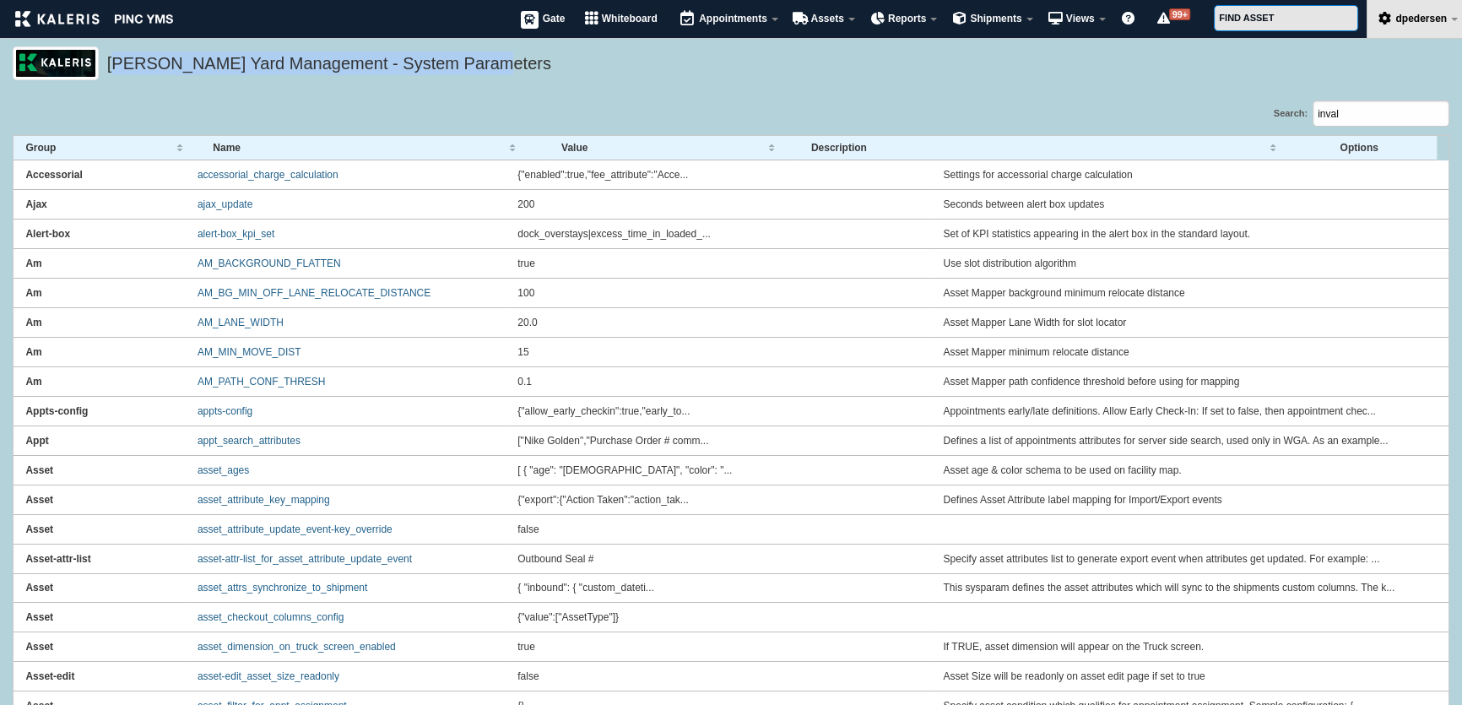
click at [111, 67] on h5 "[PERSON_NAME] Yard Management - System Parameters" at bounding box center [774, 66] width 1334 height 29
click at [410, 97] on div "[PERSON_NAME] Yard Management - System Parameters" at bounding box center [731, 73] width 1462 height 54
drag, startPoint x: 475, startPoint y: 62, endPoint x: 106, endPoint y: 83, distance: 368.7
click at [106, 83] on div "[PERSON_NAME] Yard Management - System Parameters" at bounding box center [731, 73] width 1462 height 54
click at [171, 77] on h5 "[PERSON_NAME] Yard Management - System Parameters" at bounding box center [774, 66] width 1334 height 29
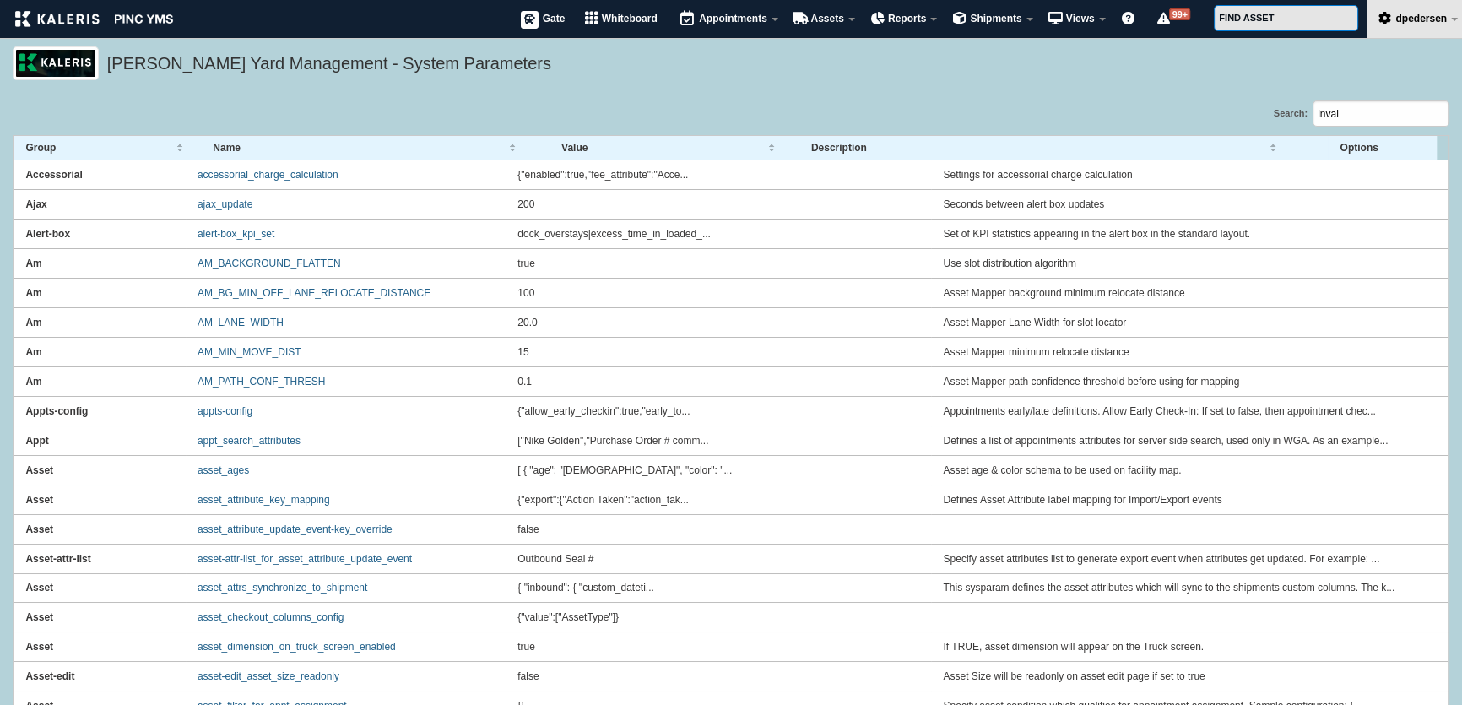
click at [192, 55] on h5 "[PERSON_NAME] Yard Management - System Parameters" at bounding box center [774, 66] width 1334 height 29
click at [330, 57] on h5 "[PERSON_NAME] Yard Management - System Parameters" at bounding box center [774, 66] width 1334 height 29
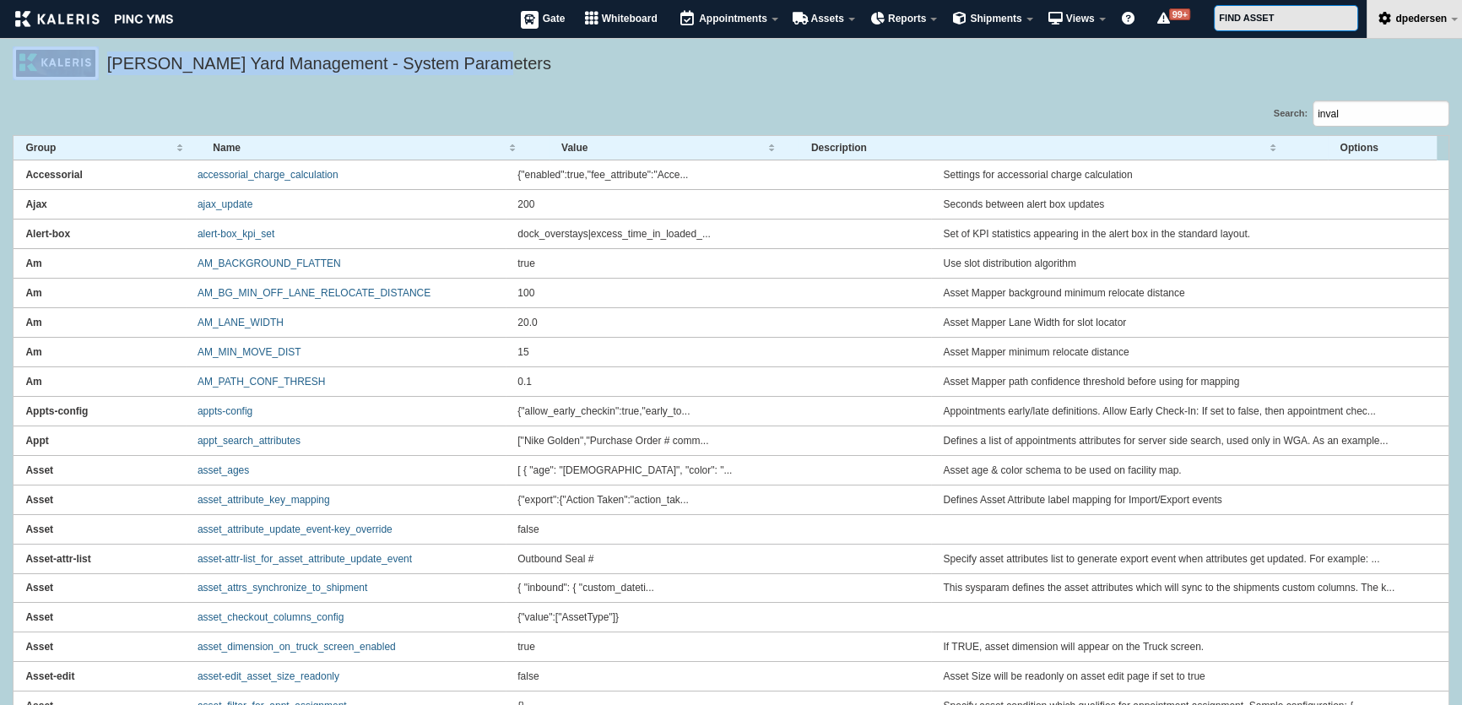
drag, startPoint x: 472, startPoint y: 60, endPoint x: 100, endPoint y: 68, distance: 371.6
click at [100, 68] on div "[PERSON_NAME] Yard Management - System Parameters" at bounding box center [731, 63] width 1437 height 34
click at [265, 68] on h5 "[PERSON_NAME] Yard Management - System Parameters" at bounding box center [774, 66] width 1334 height 29
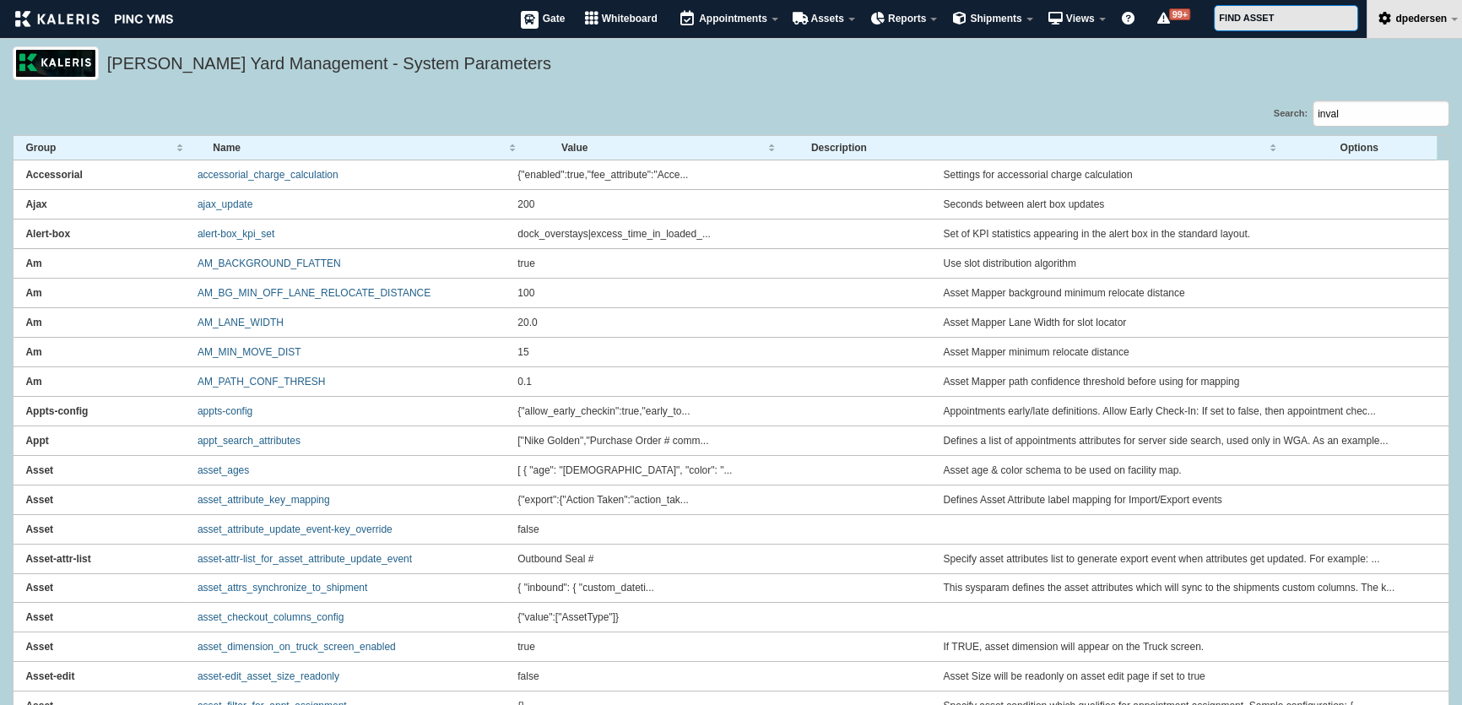
click at [290, 66] on h5 "[PERSON_NAME] Yard Management - System Parameters" at bounding box center [774, 66] width 1334 height 29
